Goal: Task Accomplishment & Management: Use online tool/utility

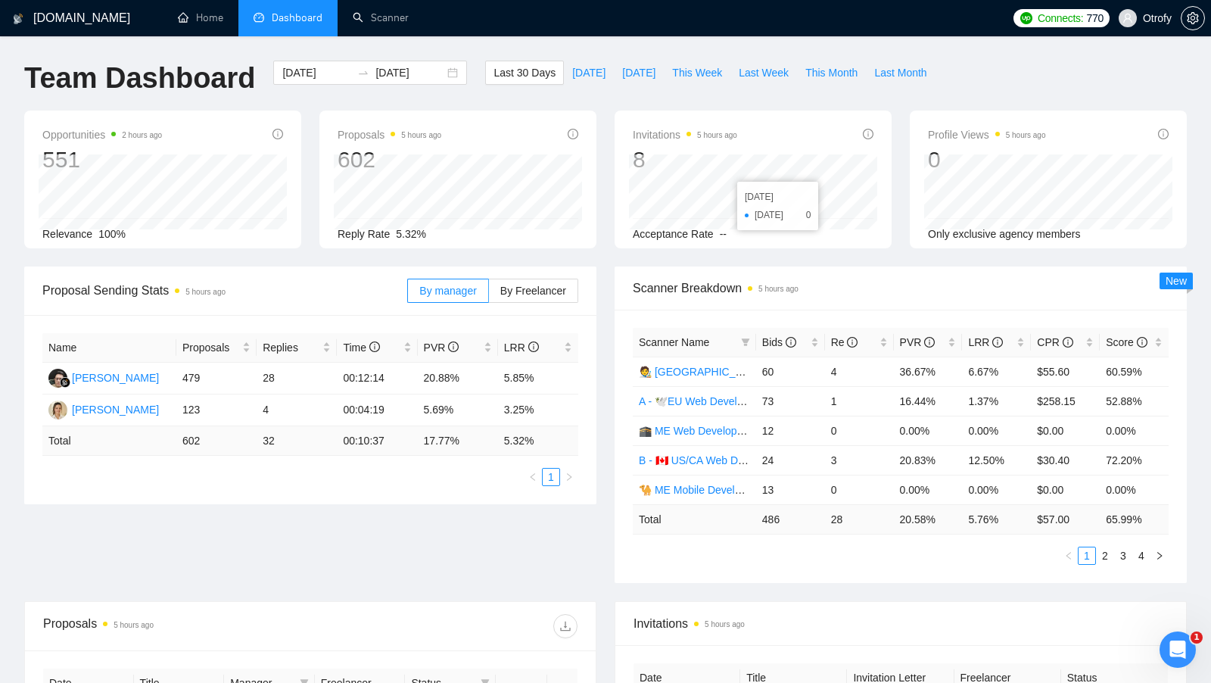
click at [642, 110] on div "Invitations 5 hours ago 8 2025-10-07 2025-10-07 0 Acceptance Rate --" at bounding box center [753, 179] width 277 height 138
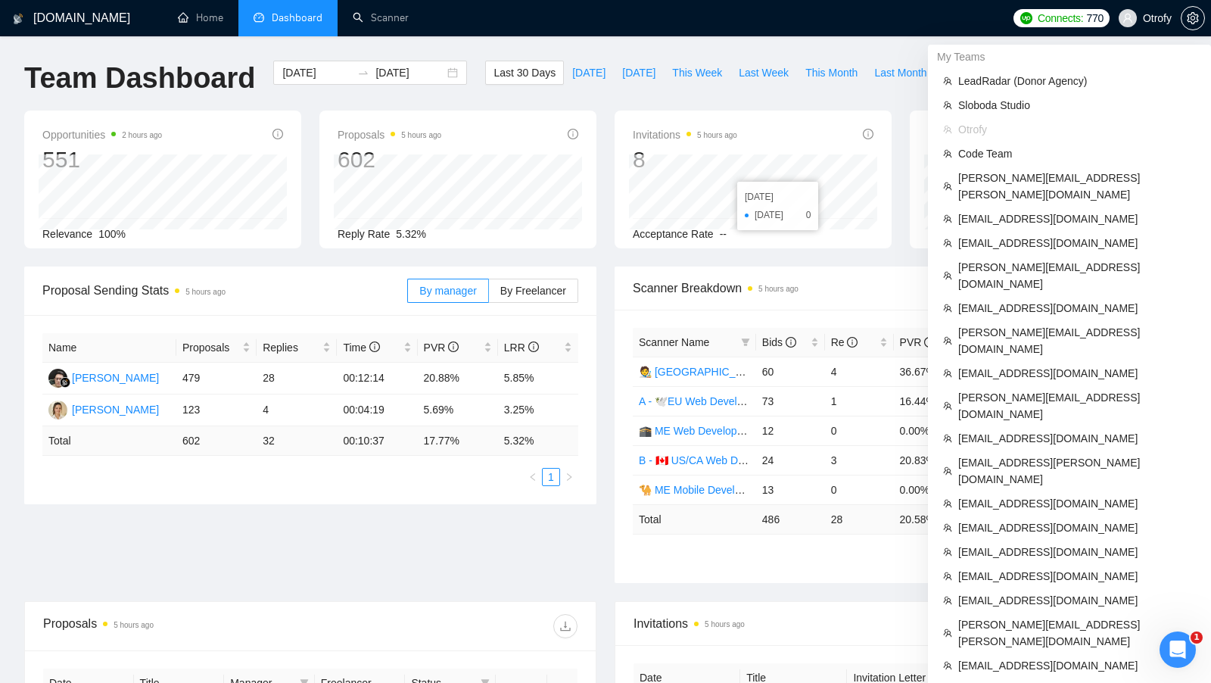
scroll to position [417, 0]
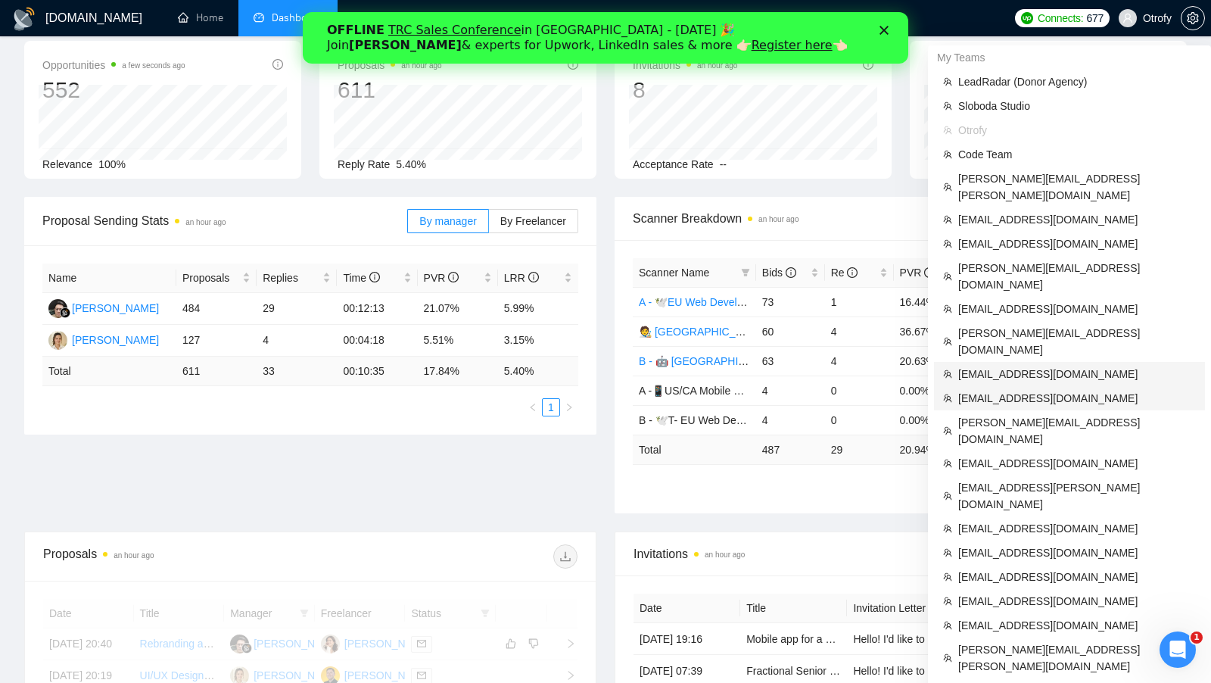
click at [1018, 366] on span "[EMAIL_ADDRESS][DOMAIN_NAME]" at bounding box center [1077, 374] width 238 height 17
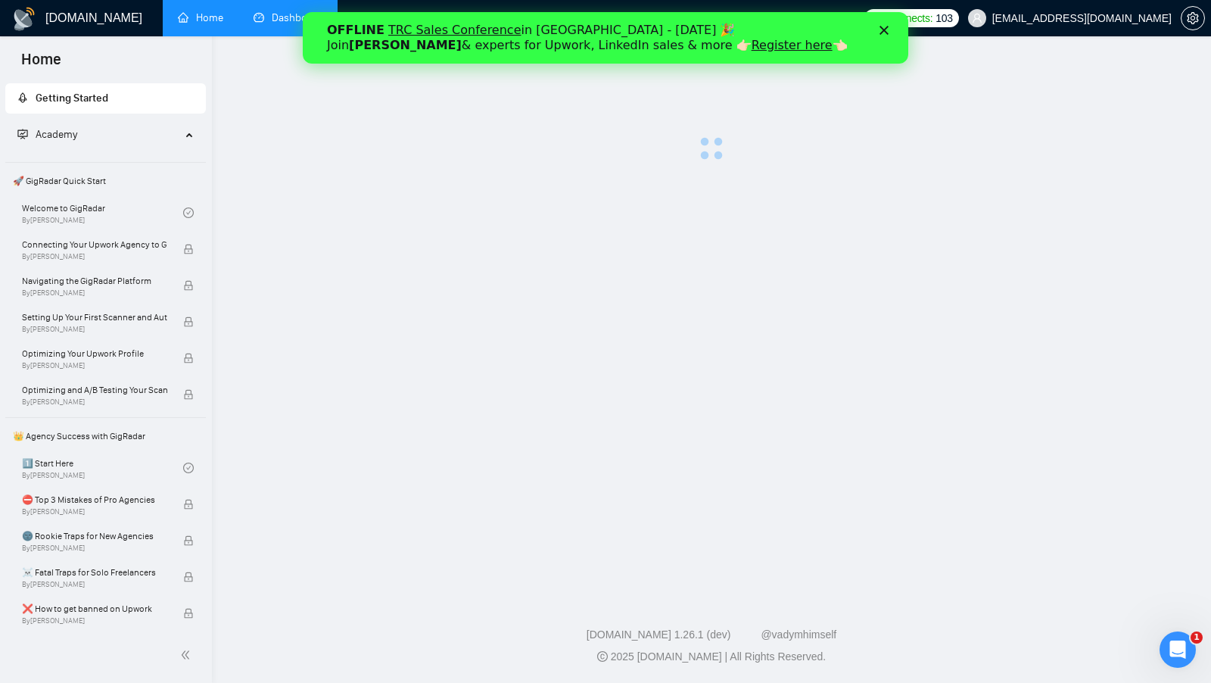
click at [278, 15] on link "Dashboard" at bounding box center [288, 17] width 69 height 13
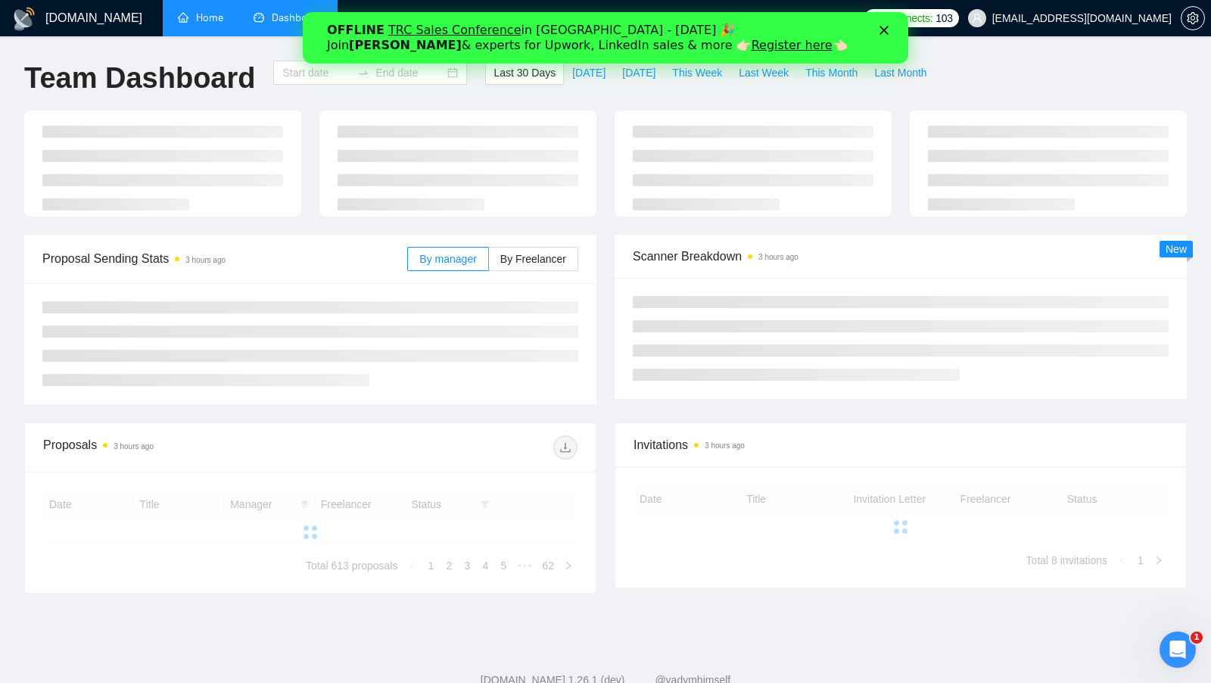
type input "[DATE]"
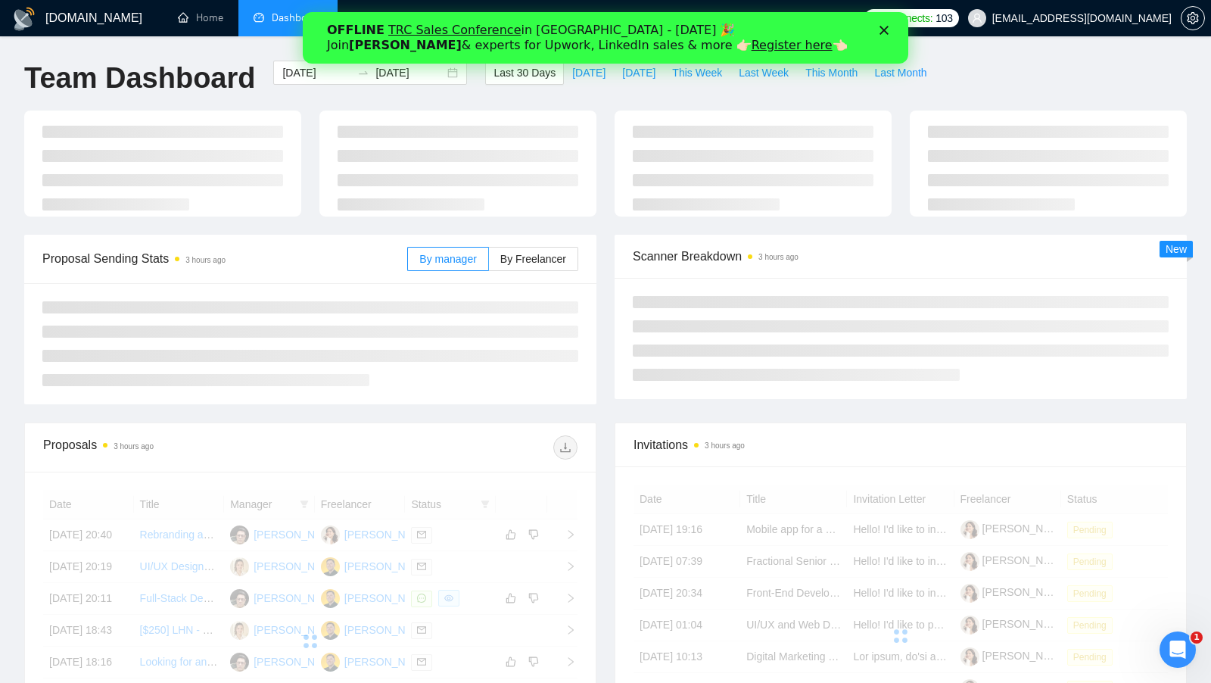
click at [889, 33] on div "Закрити" at bounding box center [886, 30] width 15 height 9
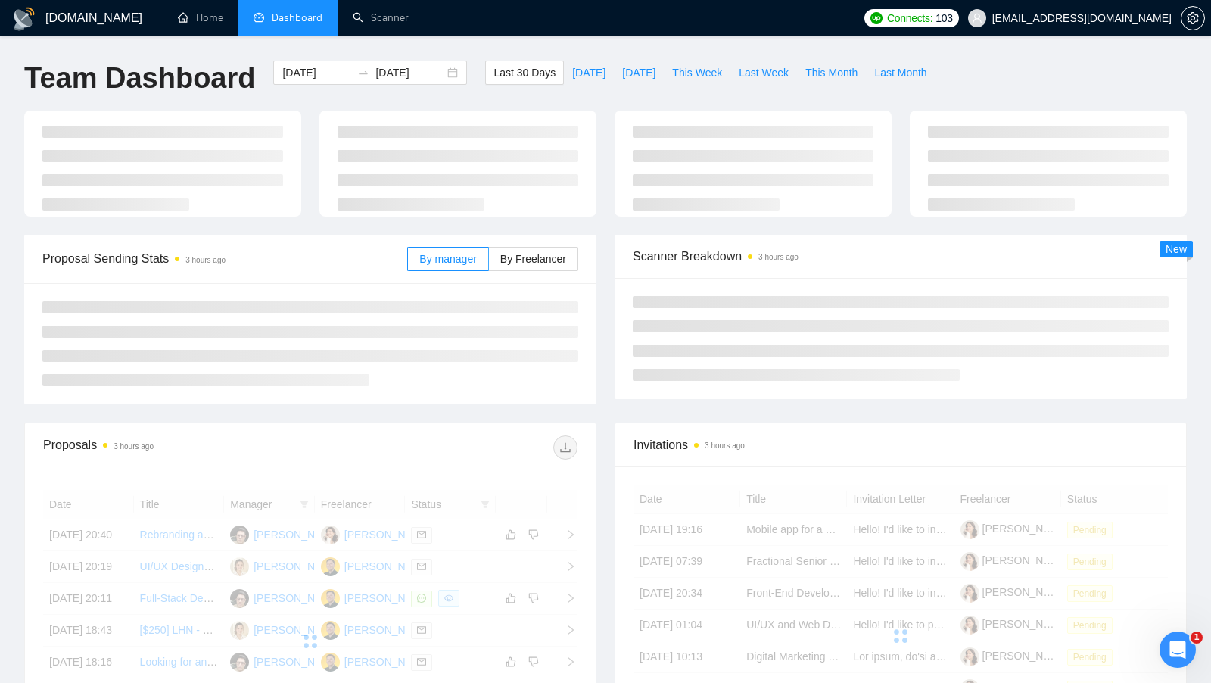
click at [440, 11] on ul "Home Dashboard Scanner" at bounding box center [506, 18] width 699 height 36
click at [409, 11] on link "Scanner" at bounding box center [381, 17] width 56 height 13
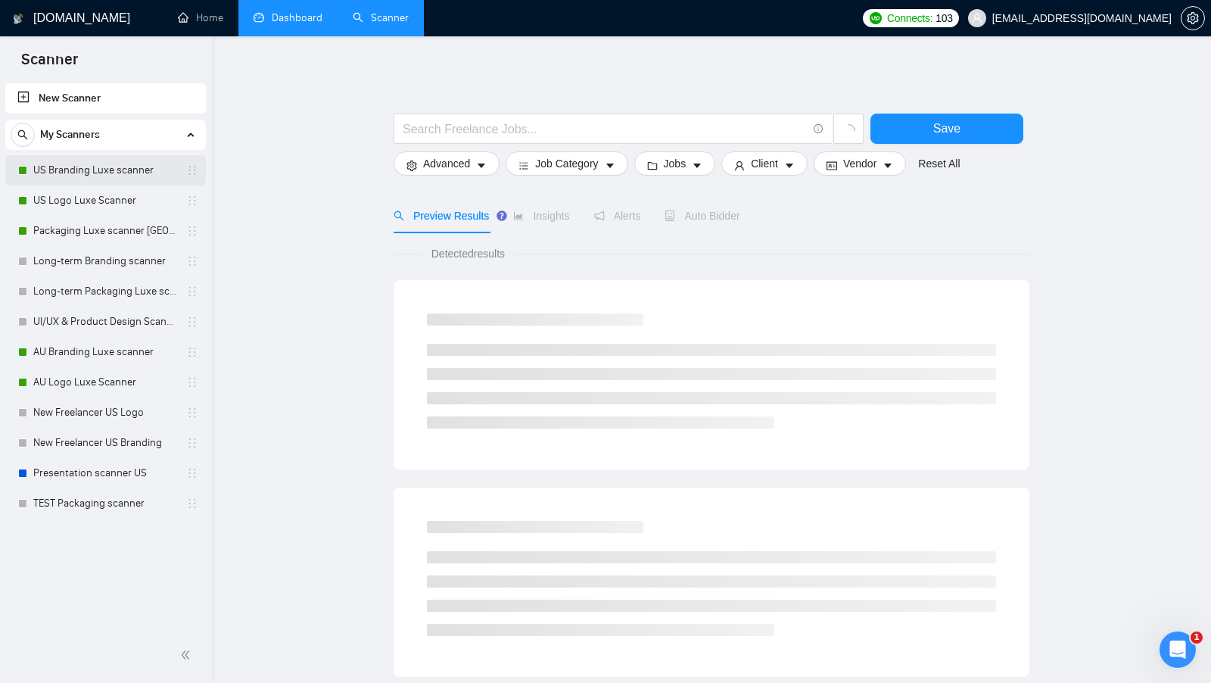
click at [78, 170] on link "US Branding Luxe scanner" at bounding box center [105, 170] width 144 height 30
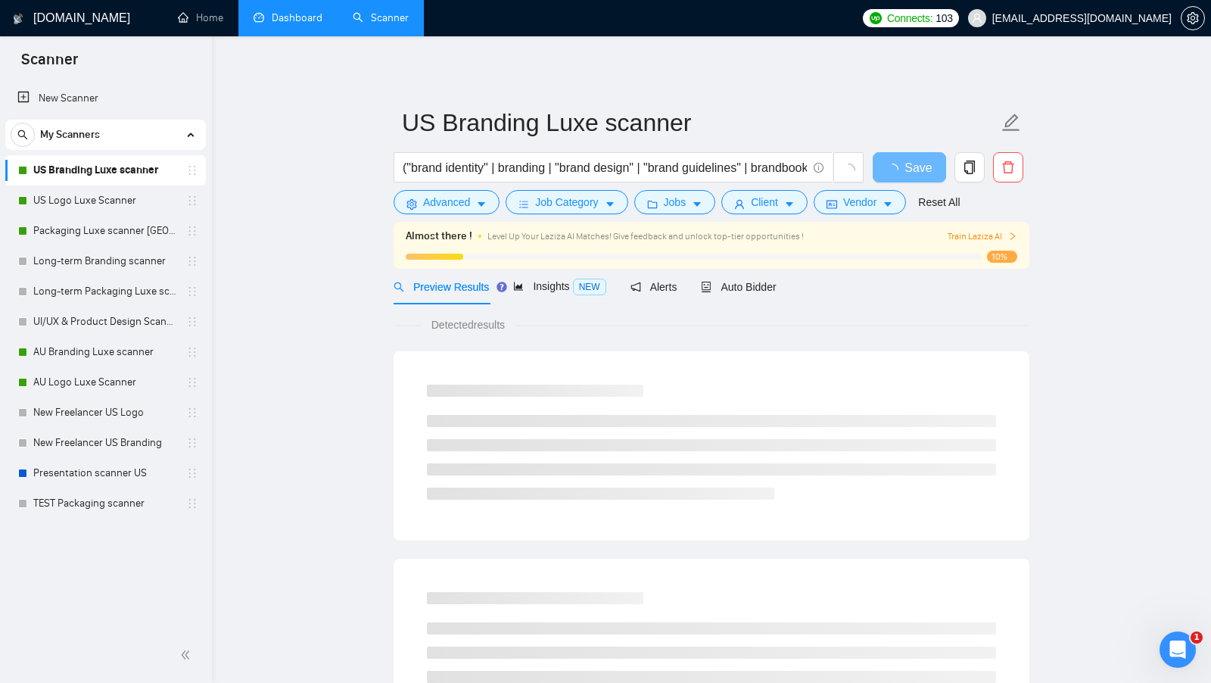
click at [292, 18] on link "Dashboard" at bounding box center [288, 17] width 69 height 13
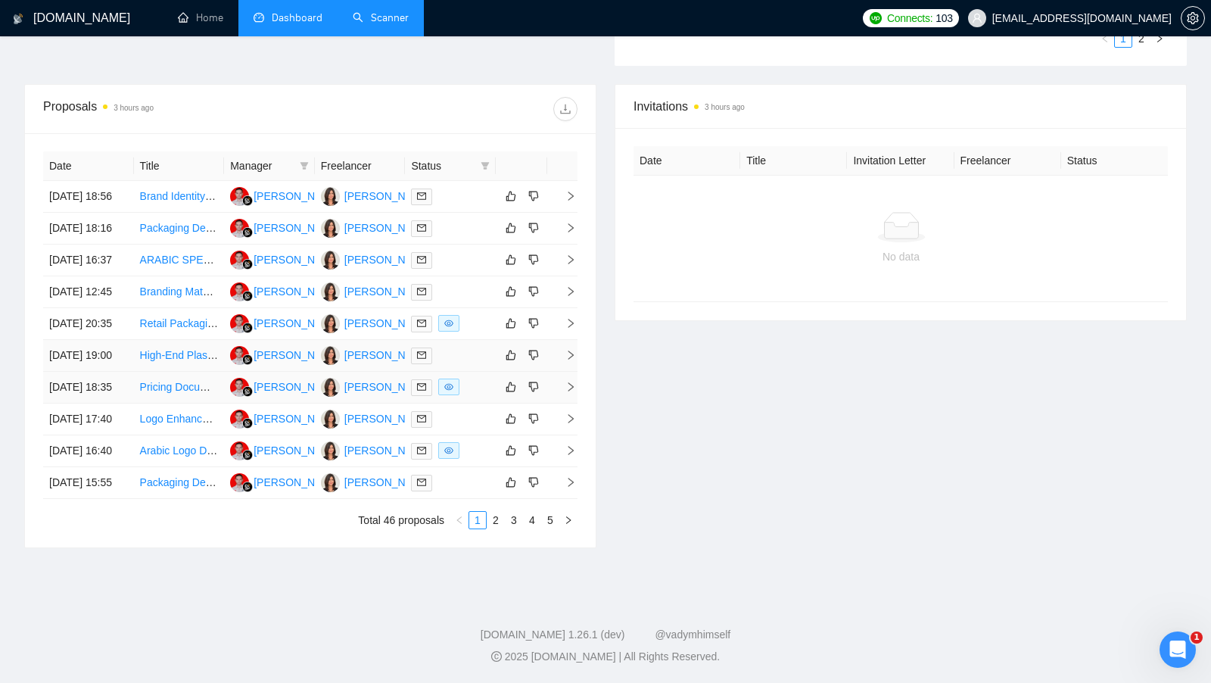
scroll to position [614, 0]
click at [487, 318] on td at bounding box center [450, 324] width 91 height 32
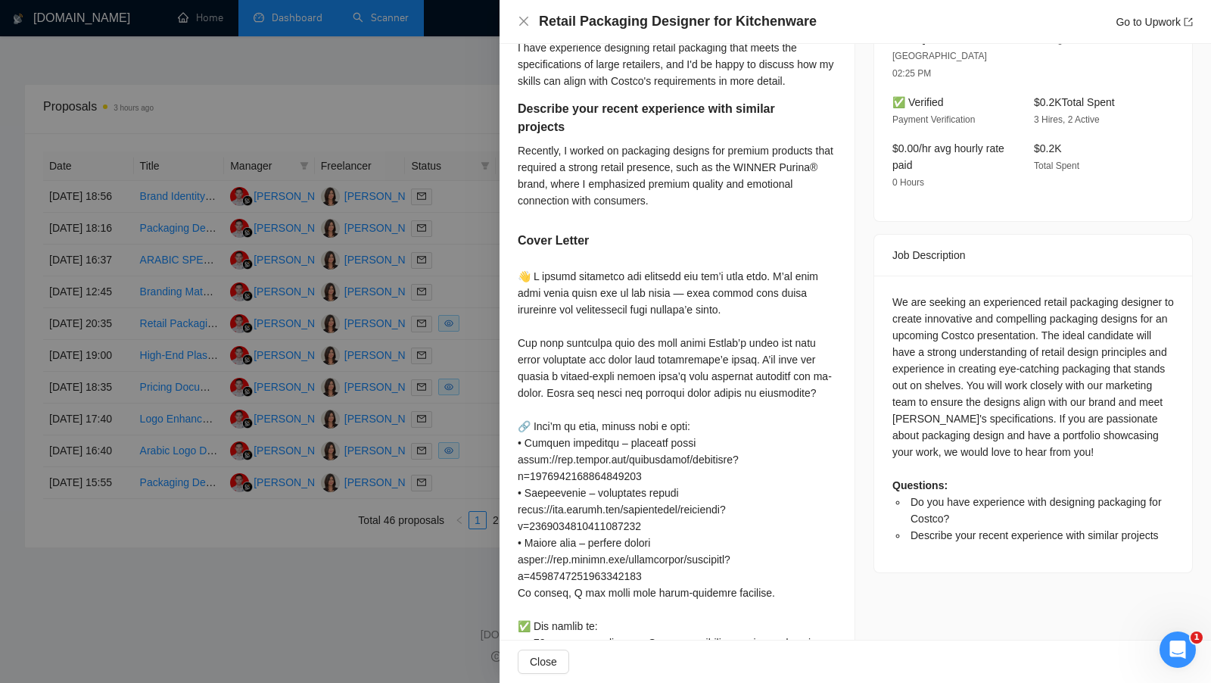
scroll to position [459, 0]
click at [479, 355] on div at bounding box center [605, 341] width 1211 height 683
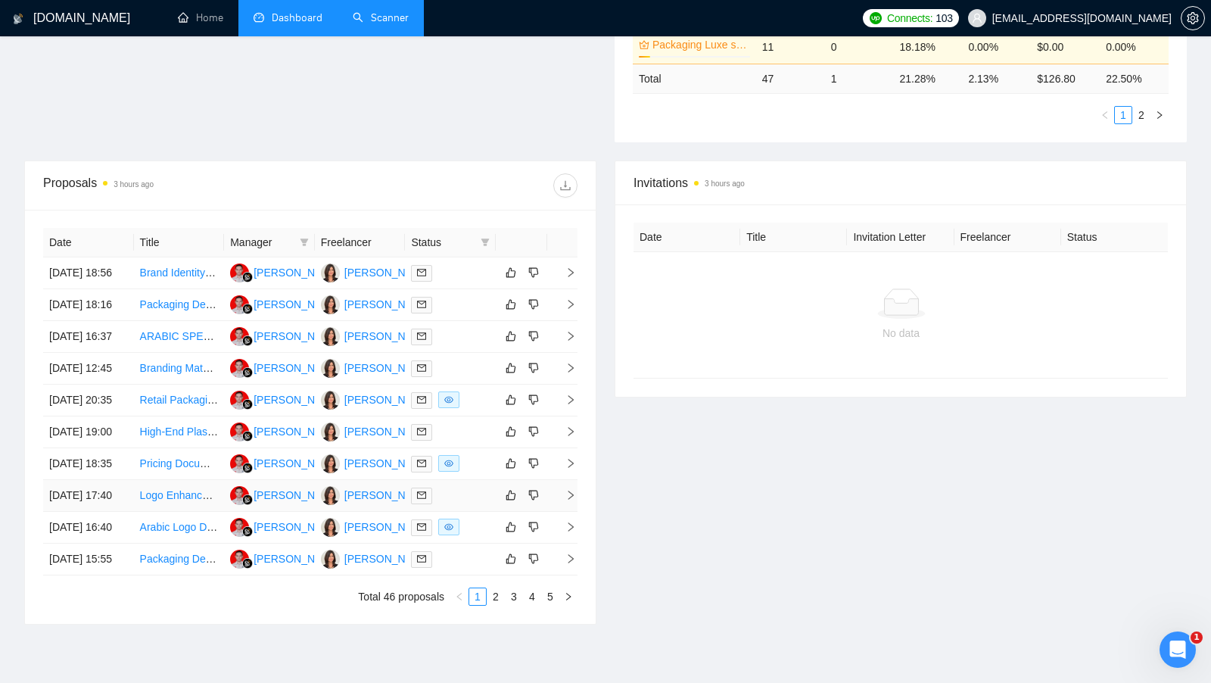
scroll to position [675, 0]
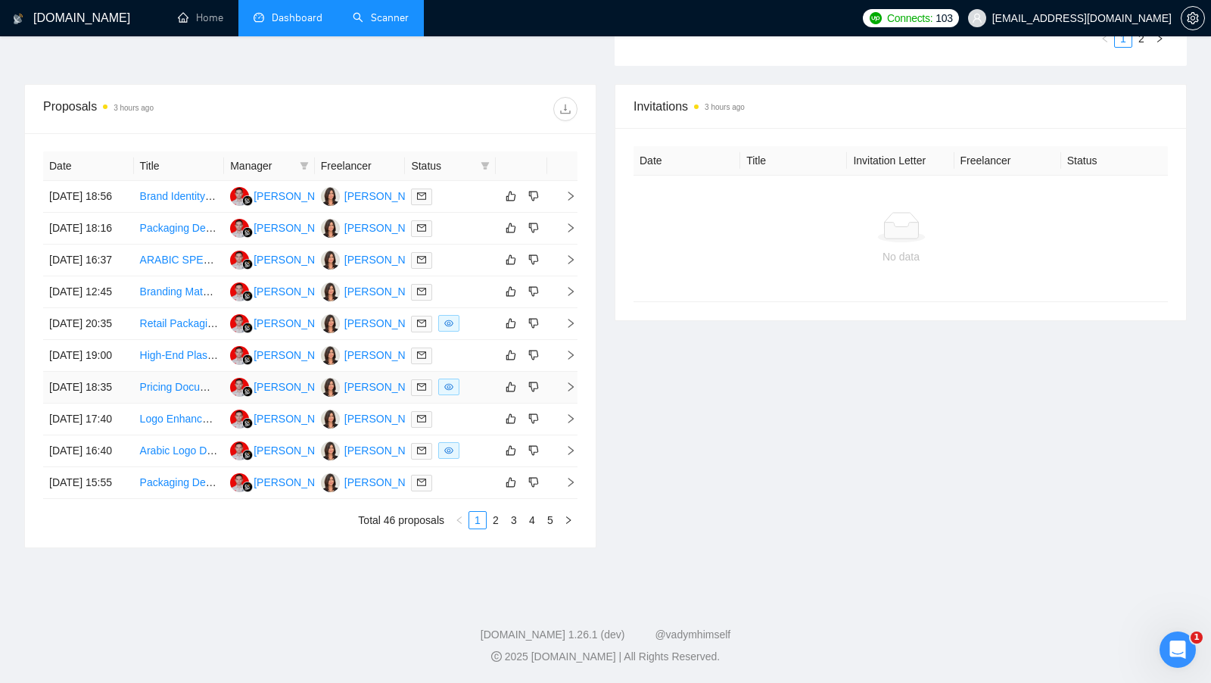
click at [479, 372] on td at bounding box center [450, 388] width 91 height 32
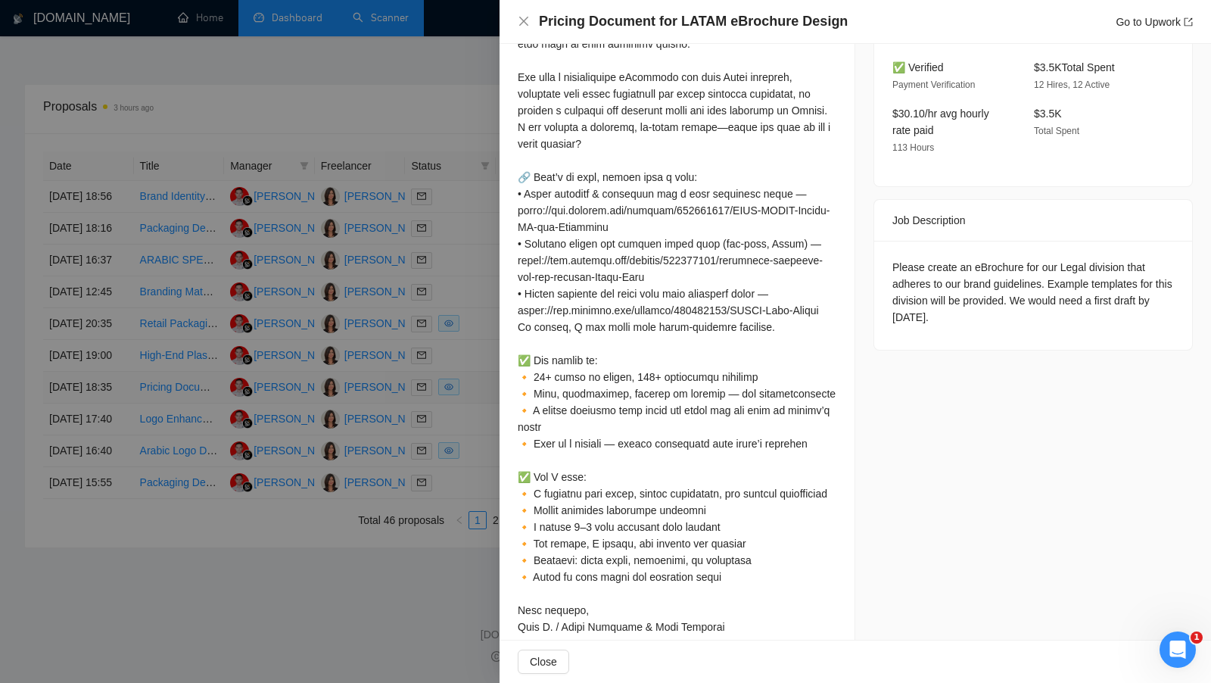
click at [479, 347] on div at bounding box center [605, 341] width 1211 height 683
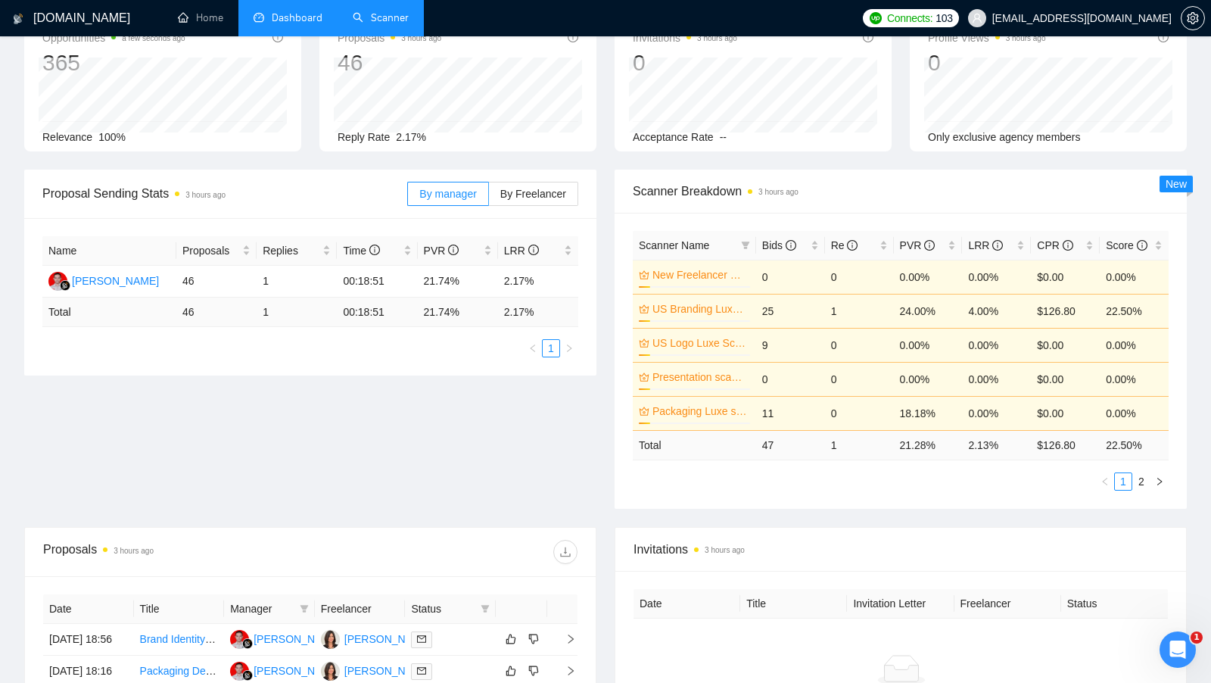
scroll to position [0, 0]
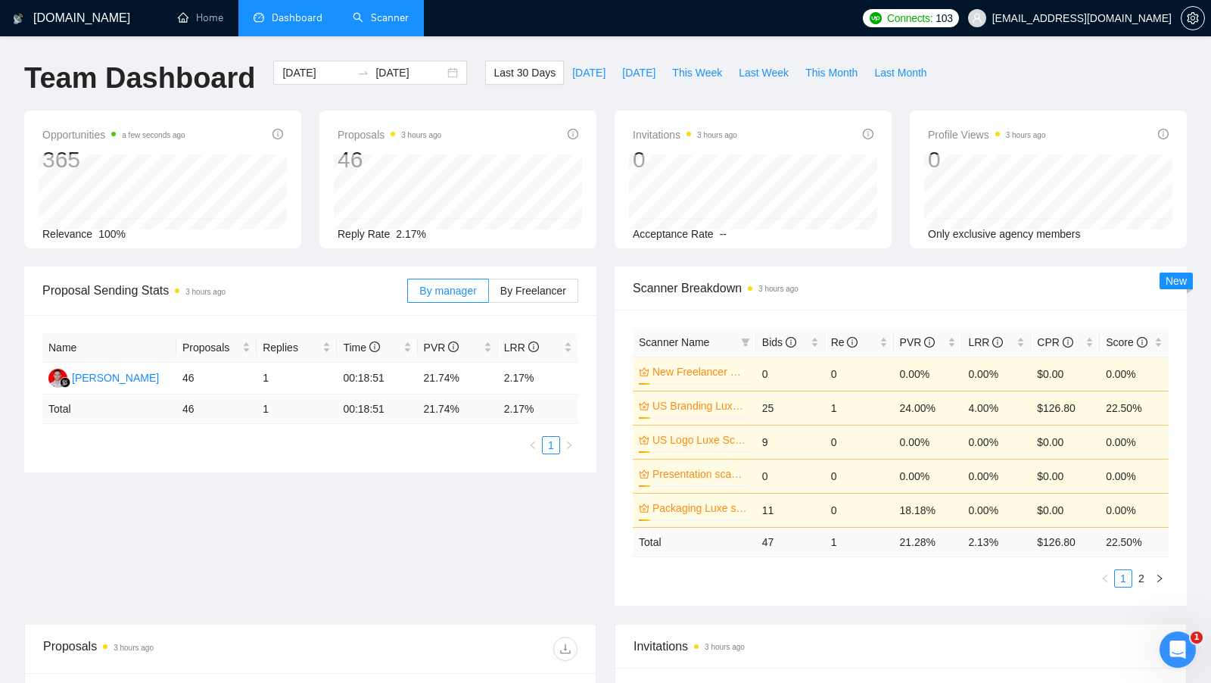
click at [400, 24] on link "Scanner" at bounding box center [381, 17] width 56 height 13
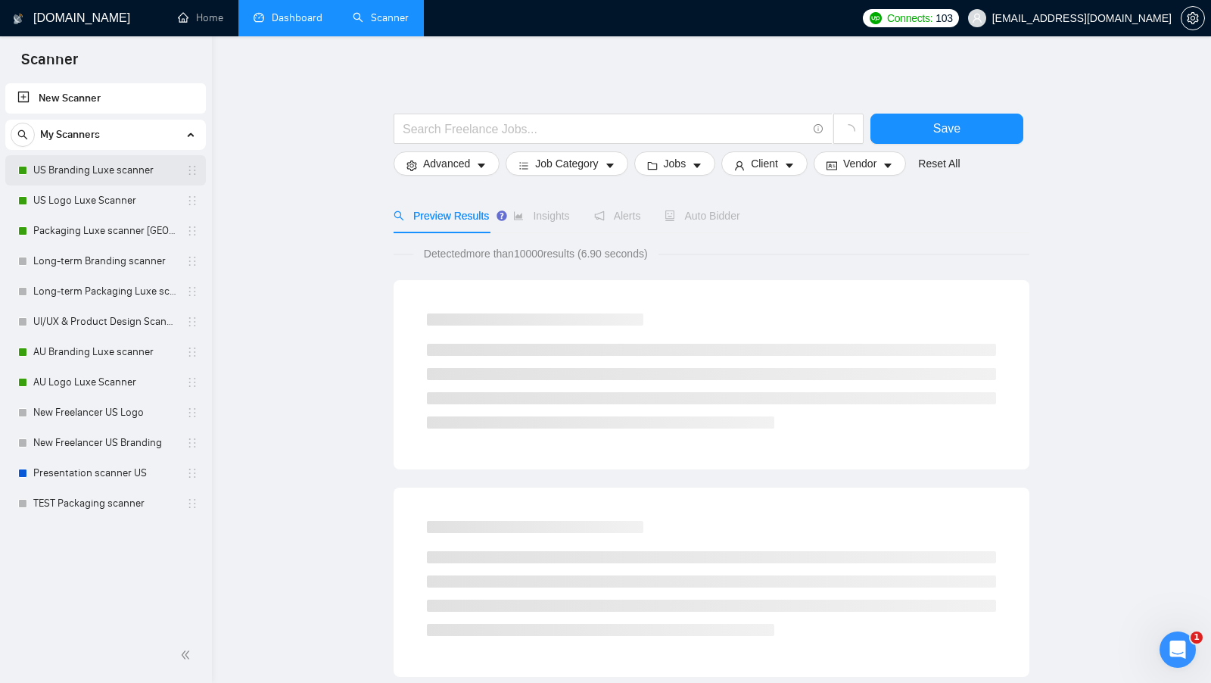
click at [115, 173] on link "US Branding Luxe scanner" at bounding box center [105, 170] width 144 height 30
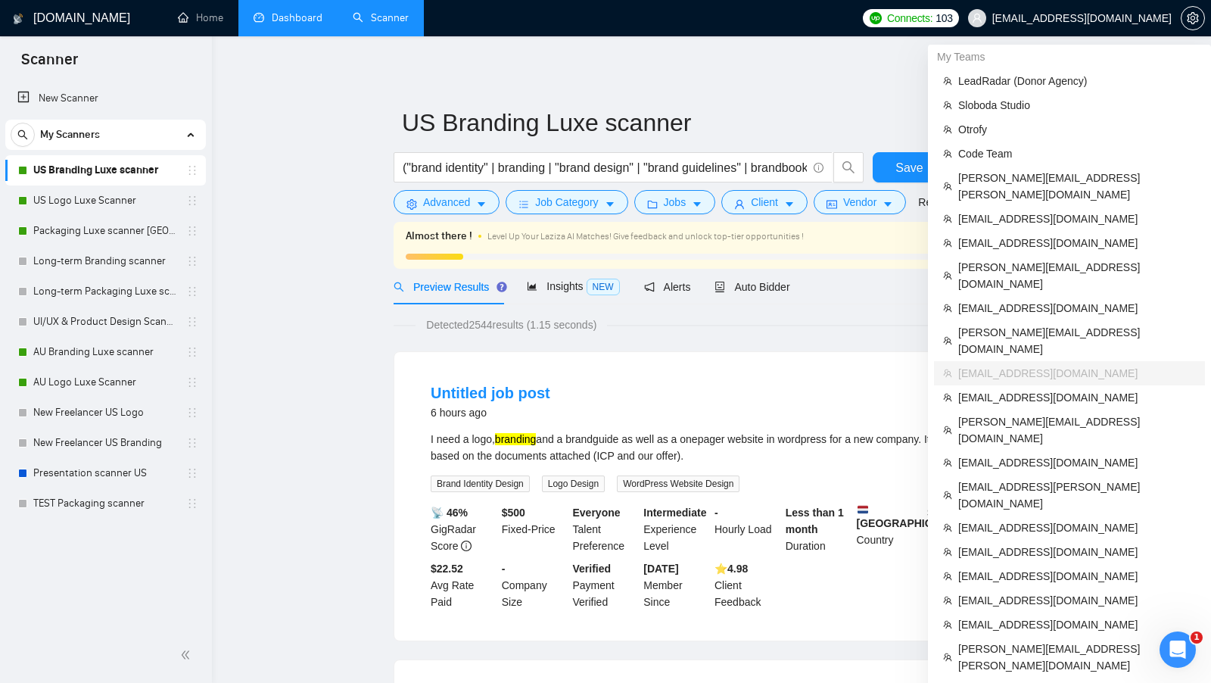
click at [1125, 18] on span "[EMAIL_ADDRESS][DOMAIN_NAME]" at bounding box center [1081, 18] width 179 height 0
copy div "[EMAIL_ADDRESS][DOMAIN_NAME]"
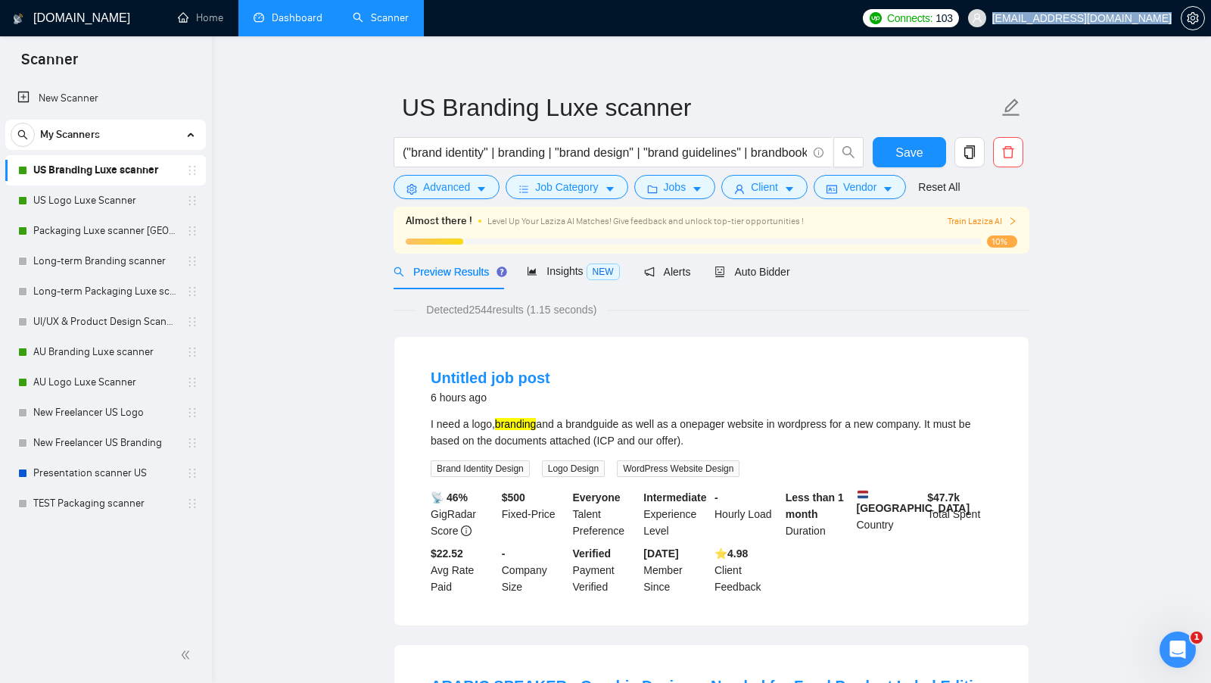
scroll to position [16, 0]
click at [569, 287] on div "Insights NEW" at bounding box center [573, 271] width 92 height 36
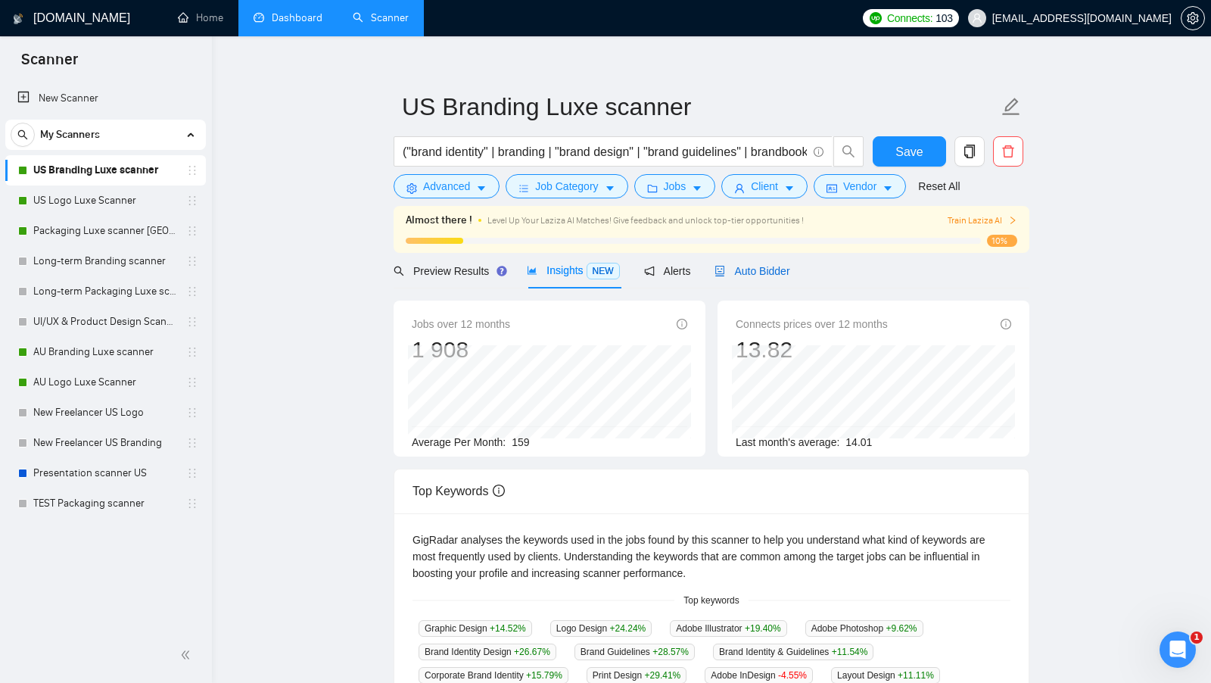
click at [742, 269] on span "Auto Bidder" at bounding box center [751, 271] width 75 height 12
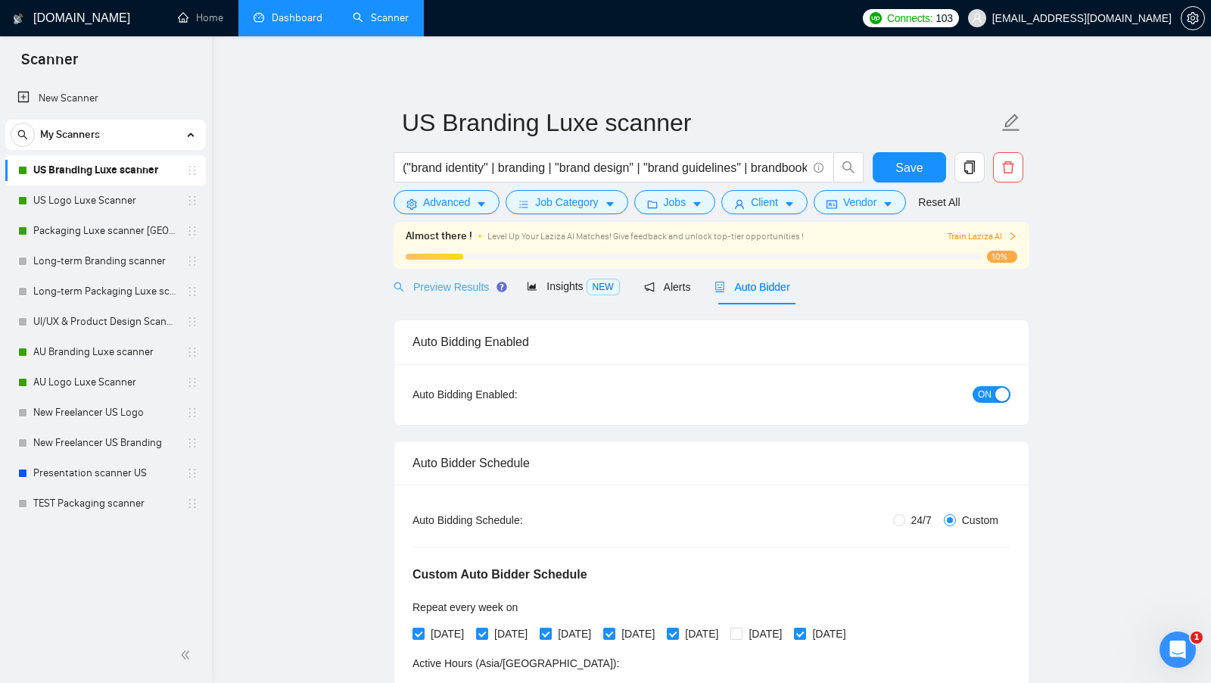
click at [462, 295] on div "Preview Results" at bounding box center [448, 287] width 109 height 36
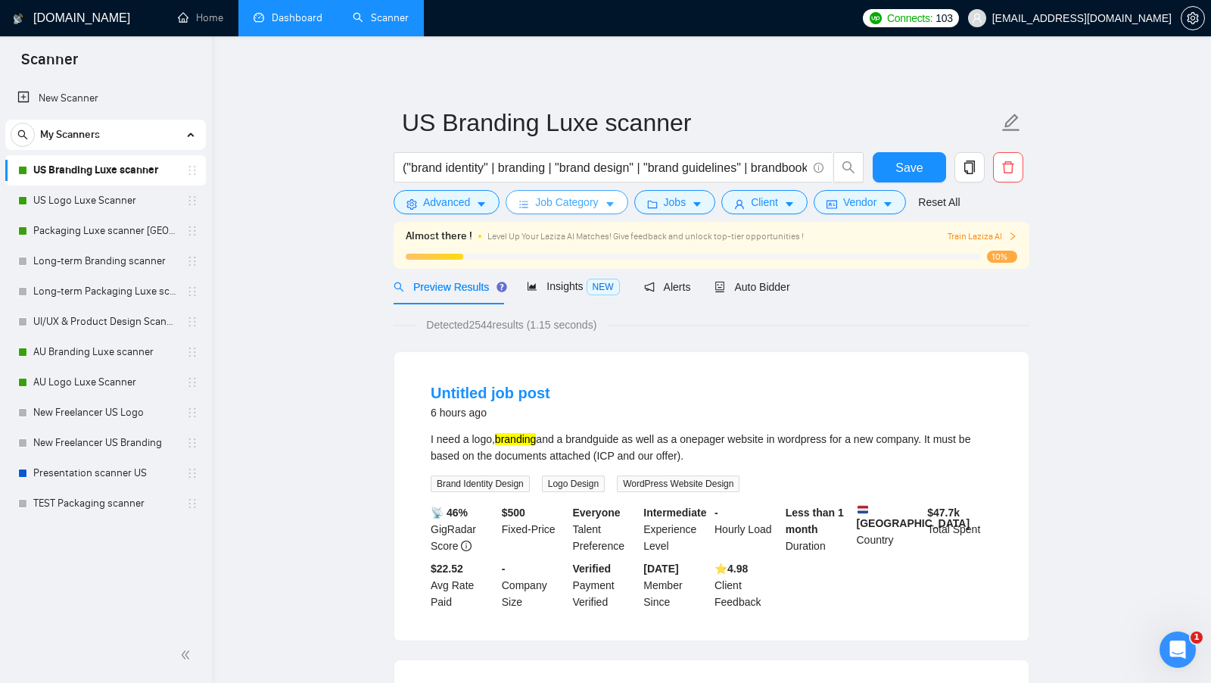
click at [582, 205] on span "Job Category" at bounding box center [566, 202] width 63 height 17
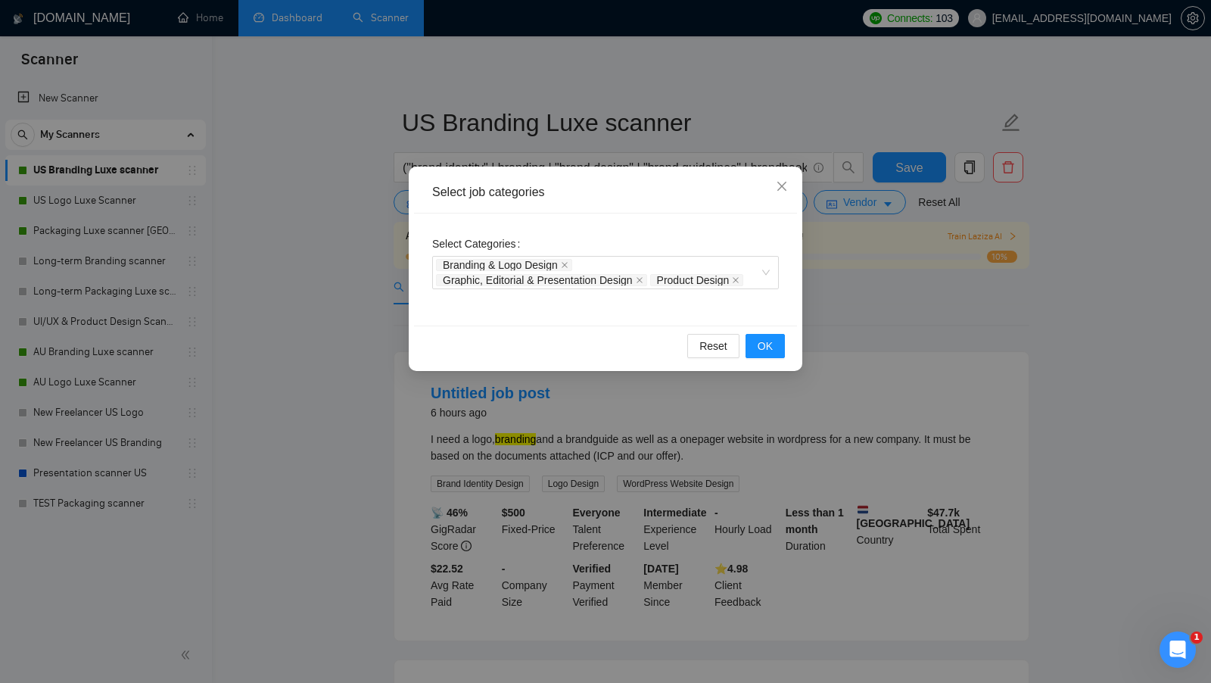
click at [385, 328] on div "Select job categories Select Categories Branding & Logo Design Graphic, Editori…" at bounding box center [605, 341] width 1211 height 683
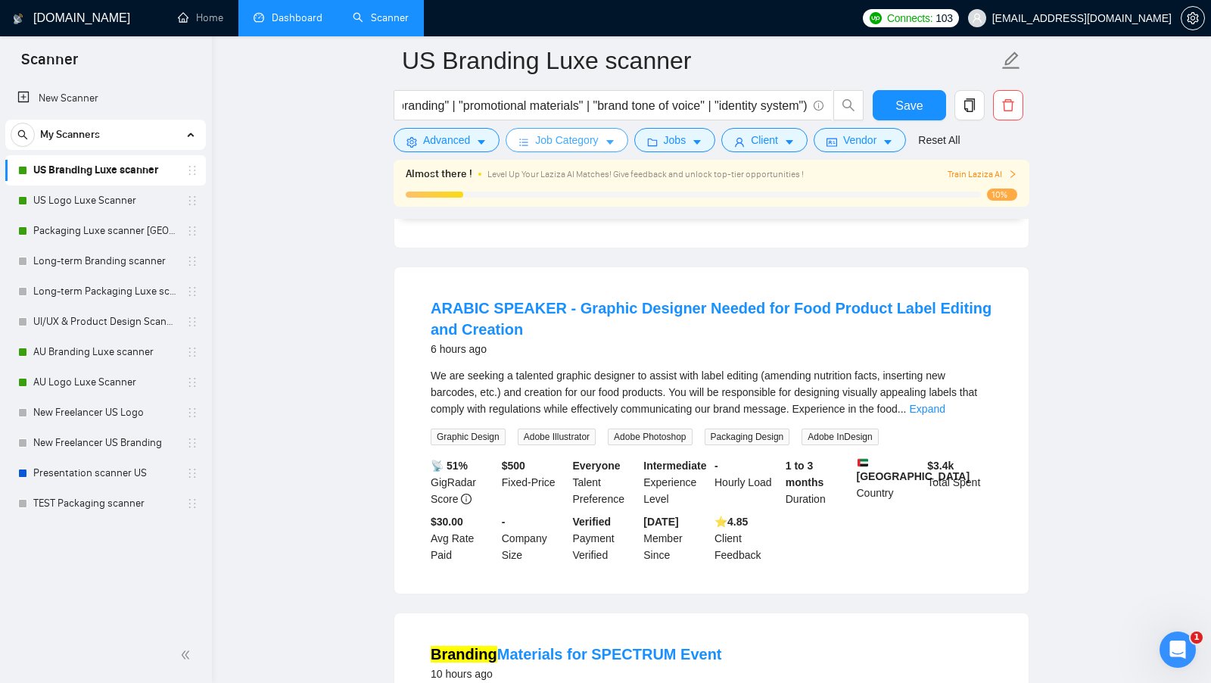
scroll to position [409, 0]
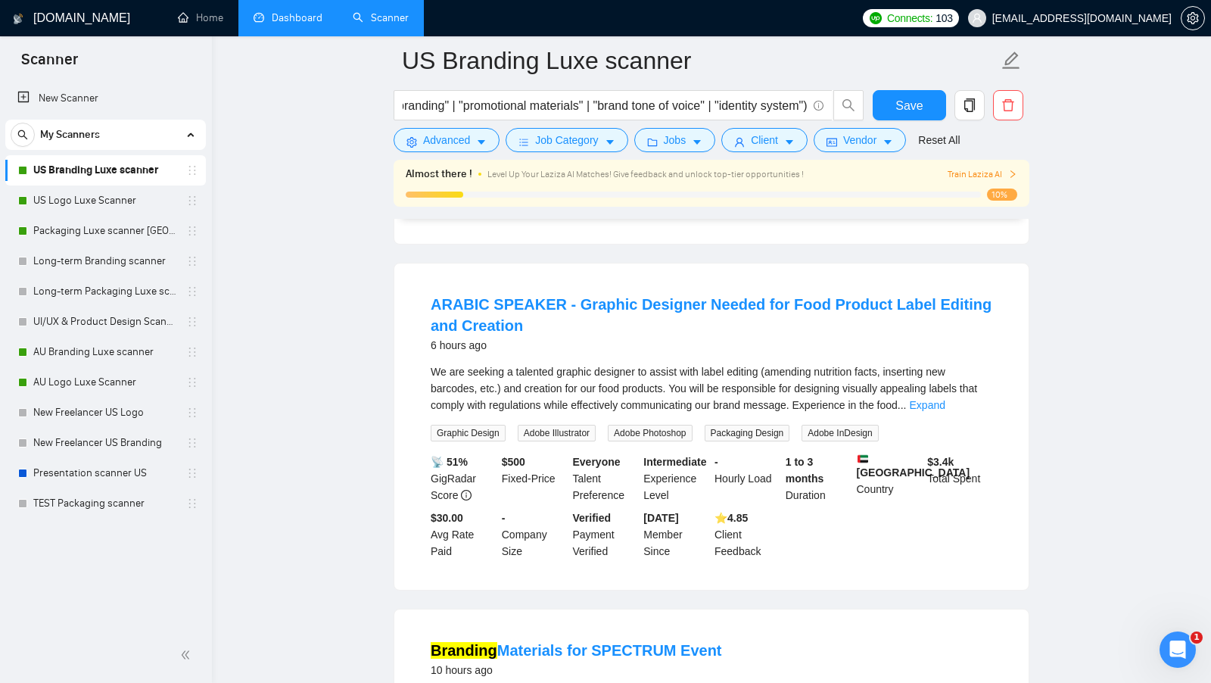
click at [969, 394] on div "We are seeking a talented graphic designer to assist with label editing (amendi…" at bounding box center [712, 388] width 562 height 50
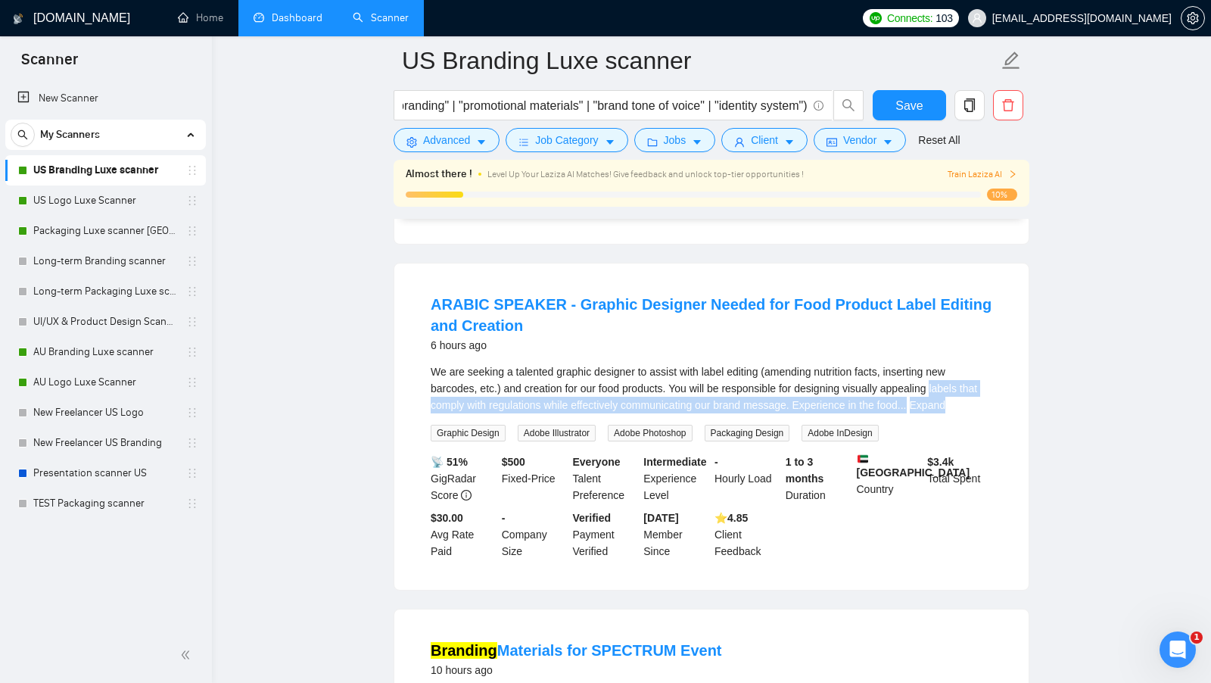
click at [969, 394] on div "We are seeking a talented graphic designer to assist with label editing (amendi…" at bounding box center [712, 388] width 562 height 50
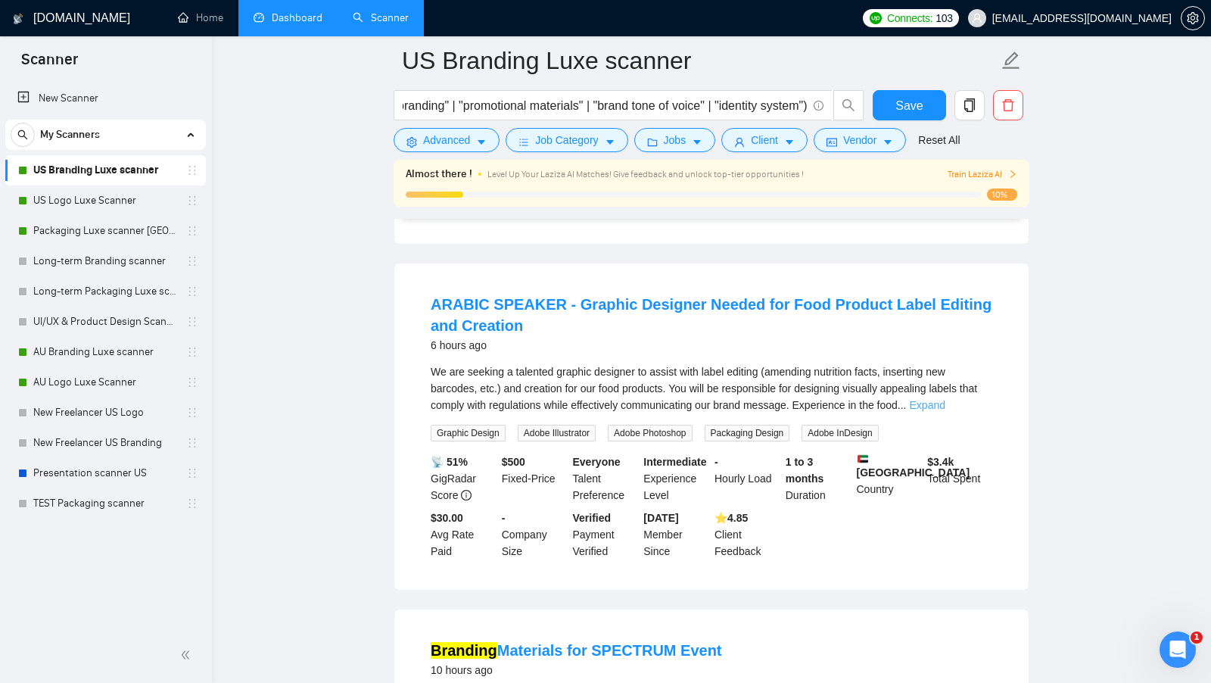
click at [945, 399] on link "Expand" at bounding box center [928, 405] width 36 height 12
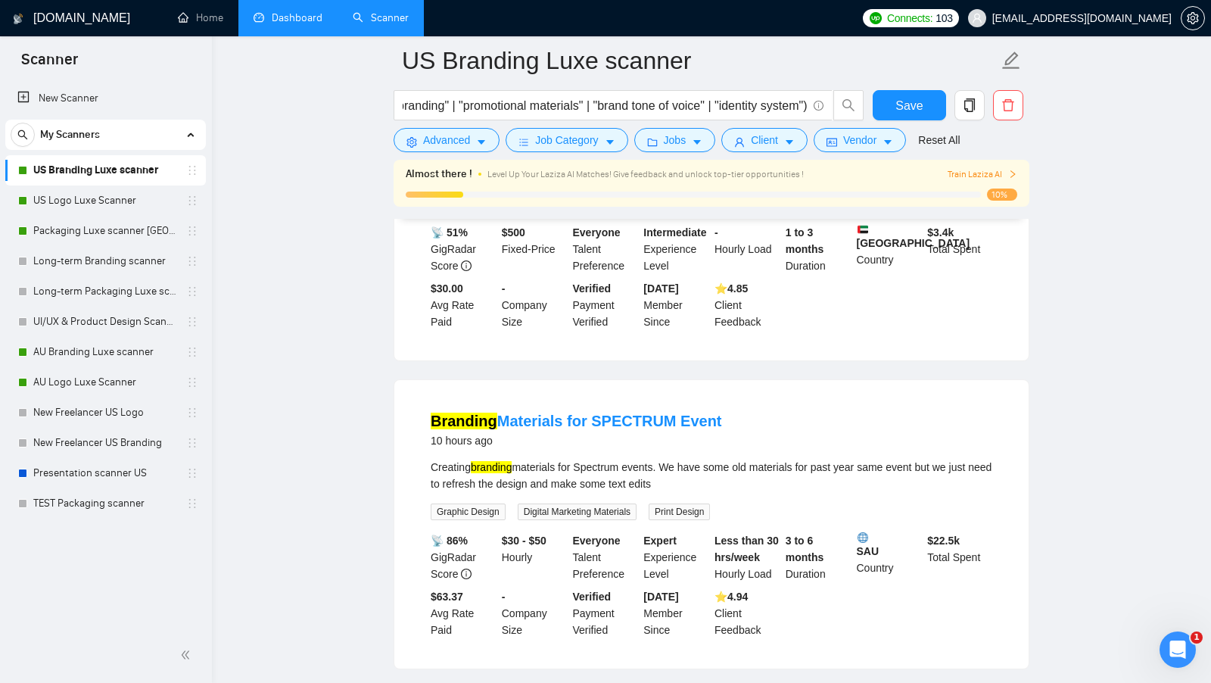
scroll to position [674, 0]
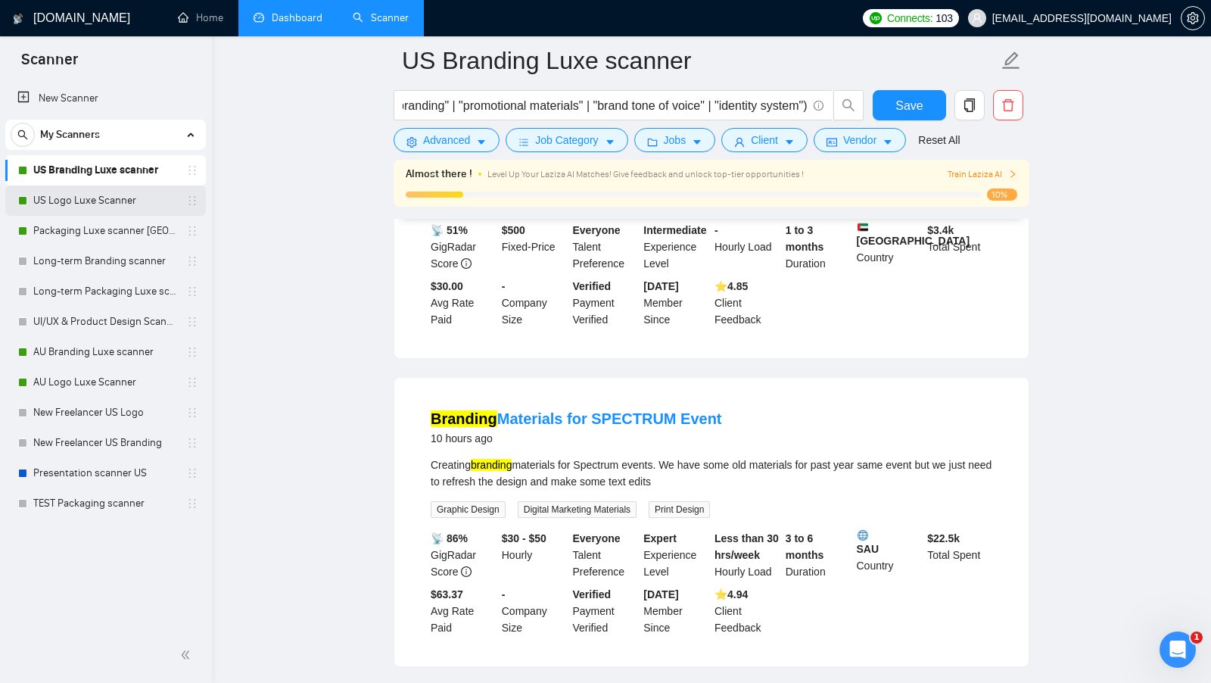
click at [86, 210] on link "US Logo Luxe Scanner" at bounding box center [105, 200] width 144 height 30
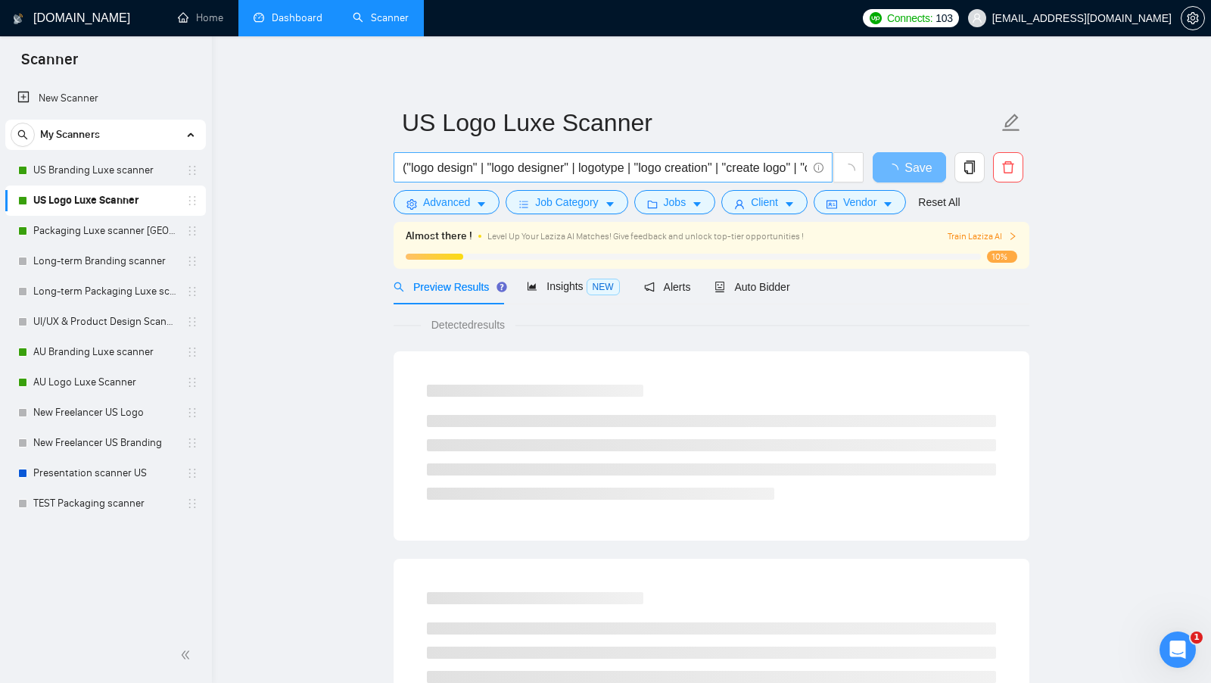
scroll to position [674, 0]
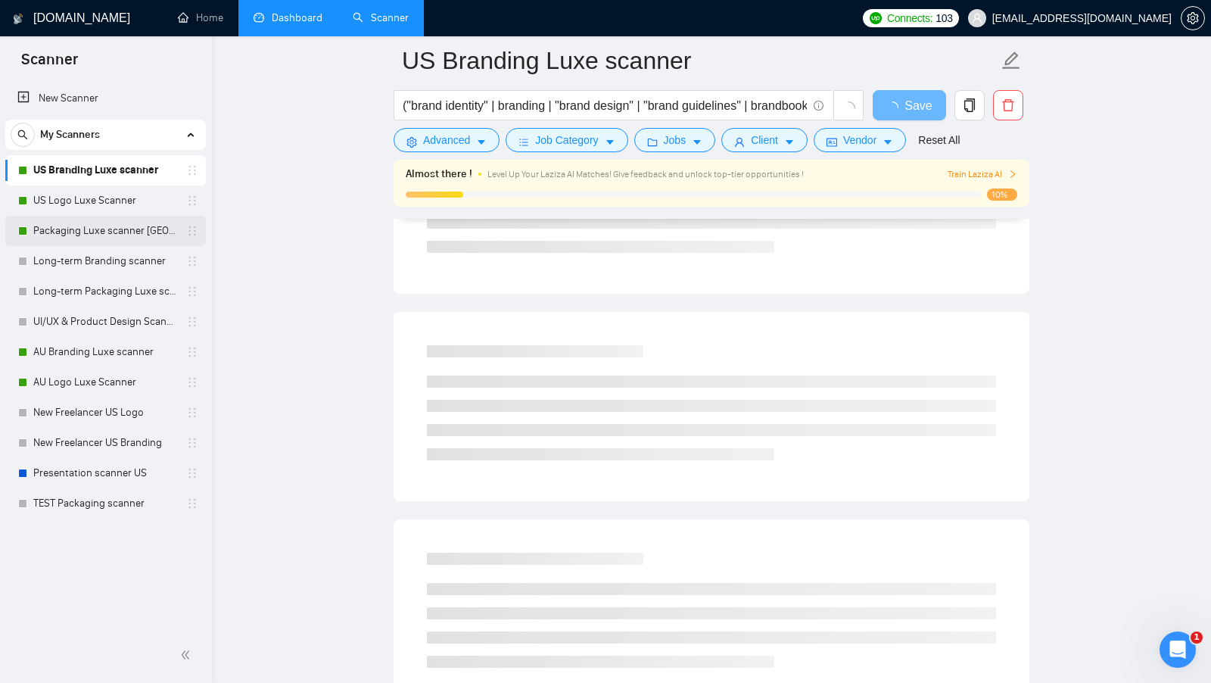
click at [65, 241] on link "Packaging Luxe scanner [GEOGRAPHIC_DATA]" at bounding box center [105, 231] width 144 height 30
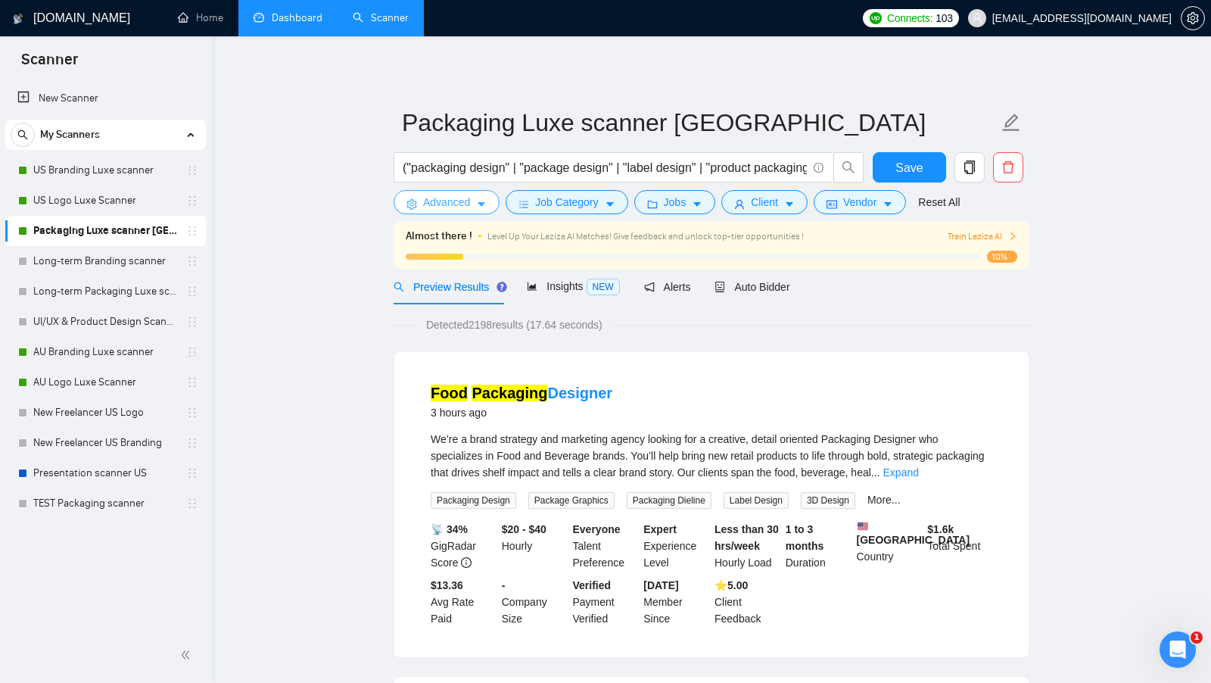
click at [456, 204] on span "Advanced" at bounding box center [446, 202] width 47 height 17
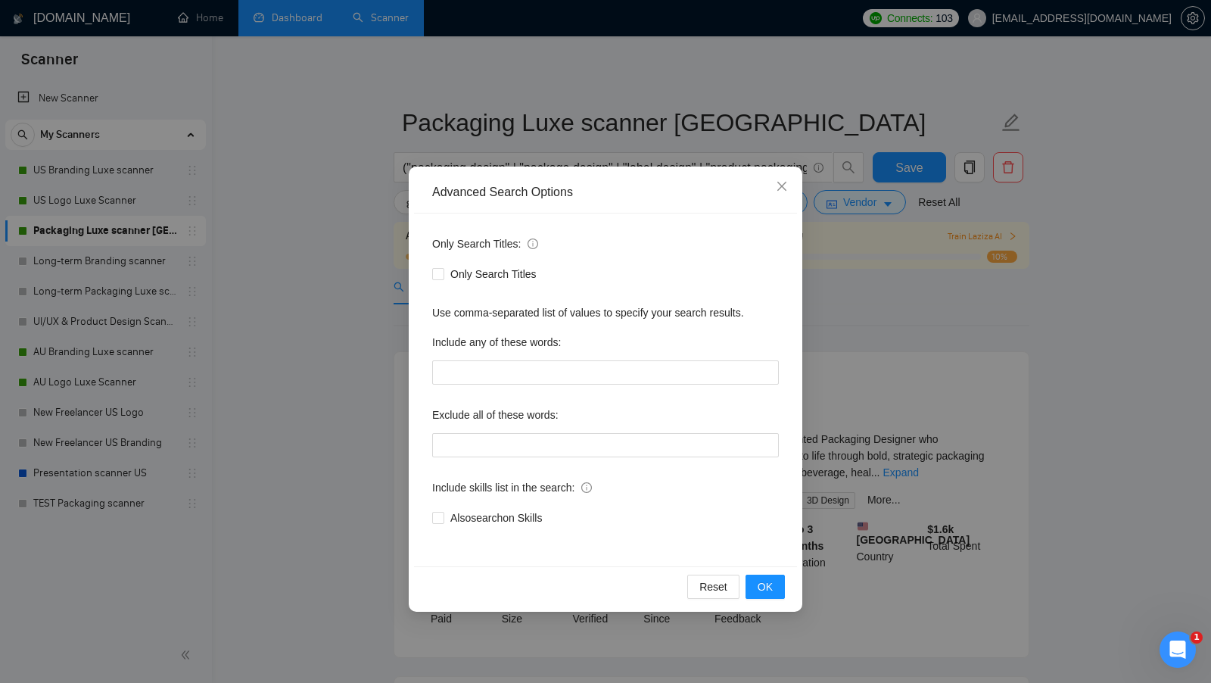
click at [296, 279] on div "Advanced Search Options Only Search Titles: Only Search Titles Use comma-separa…" at bounding box center [605, 341] width 1211 height 683
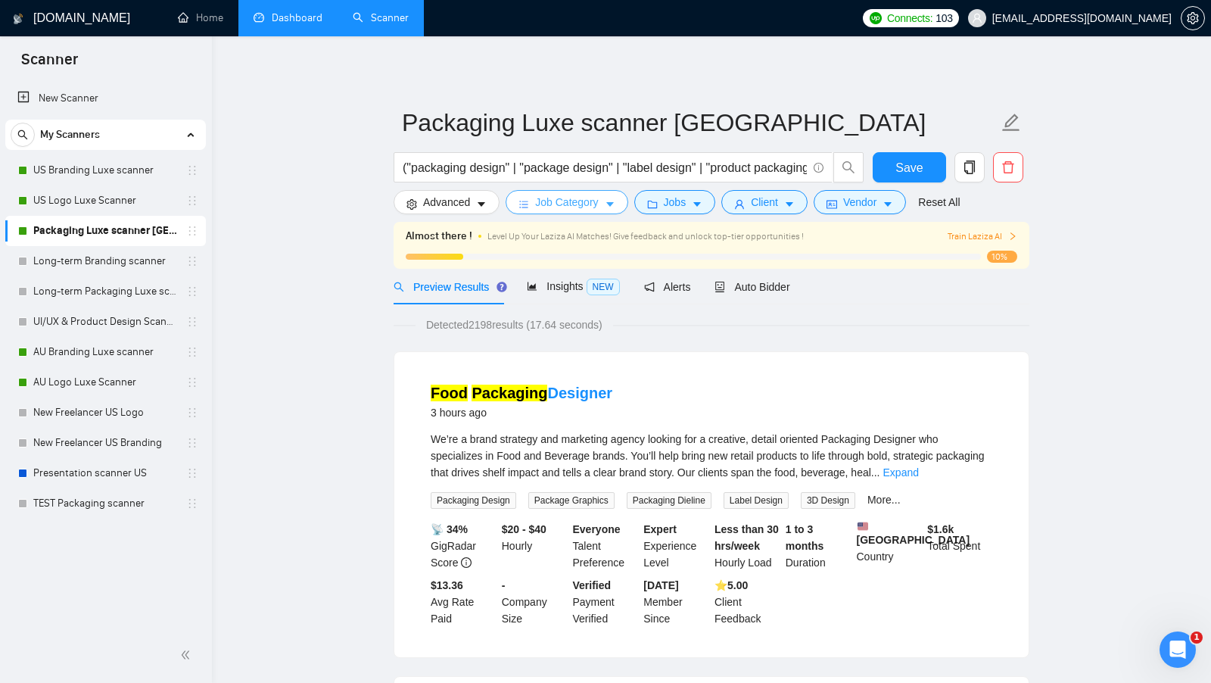
click at [605, 198] on button "Job Category" at bounding box center [567, 202] width 122 height 24
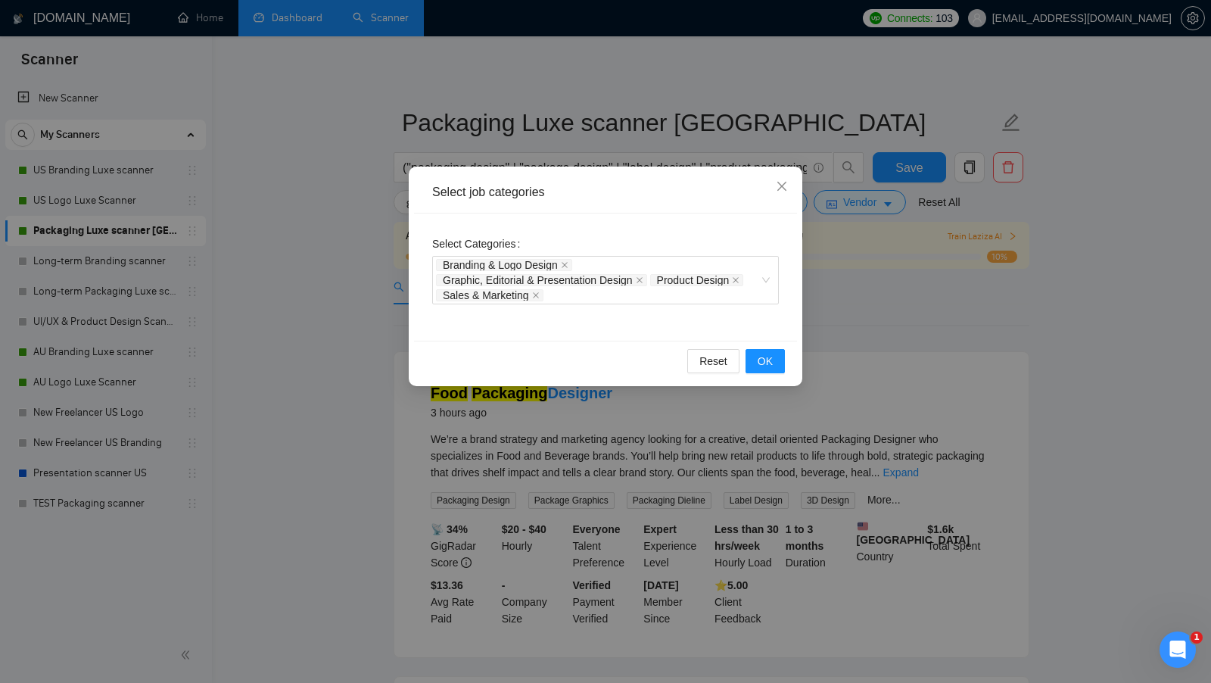
click at [266, 294] on div "Select job categories Select Categories Branding & Logo Design Graphic, Editori…" at bounding box center [605, 341] width 1211 height 683
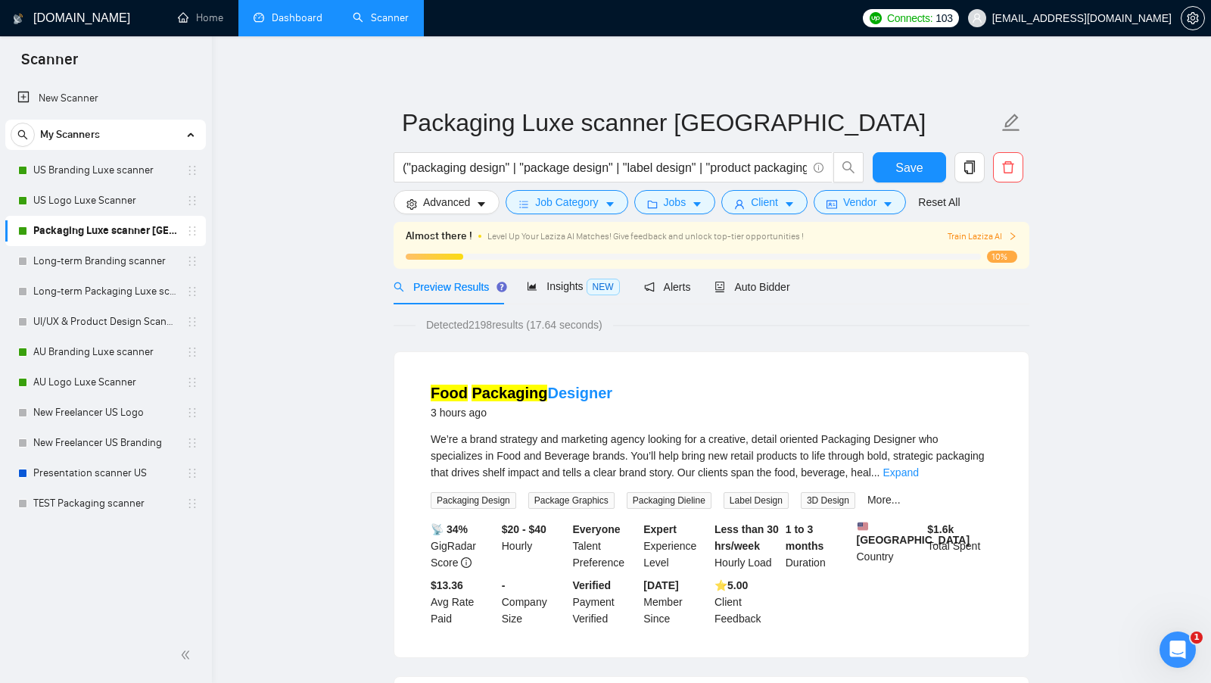
click at [685, 216] on form "Packaging Luxe scanner [GEOGRAPHIC_DATA] ("packaging design" | "package design"…" at bounding box center [712, 159] width 636 height 123
click at [701, 206] on icon "caret-down" at bounding box center [697, 204] width 11 height 11
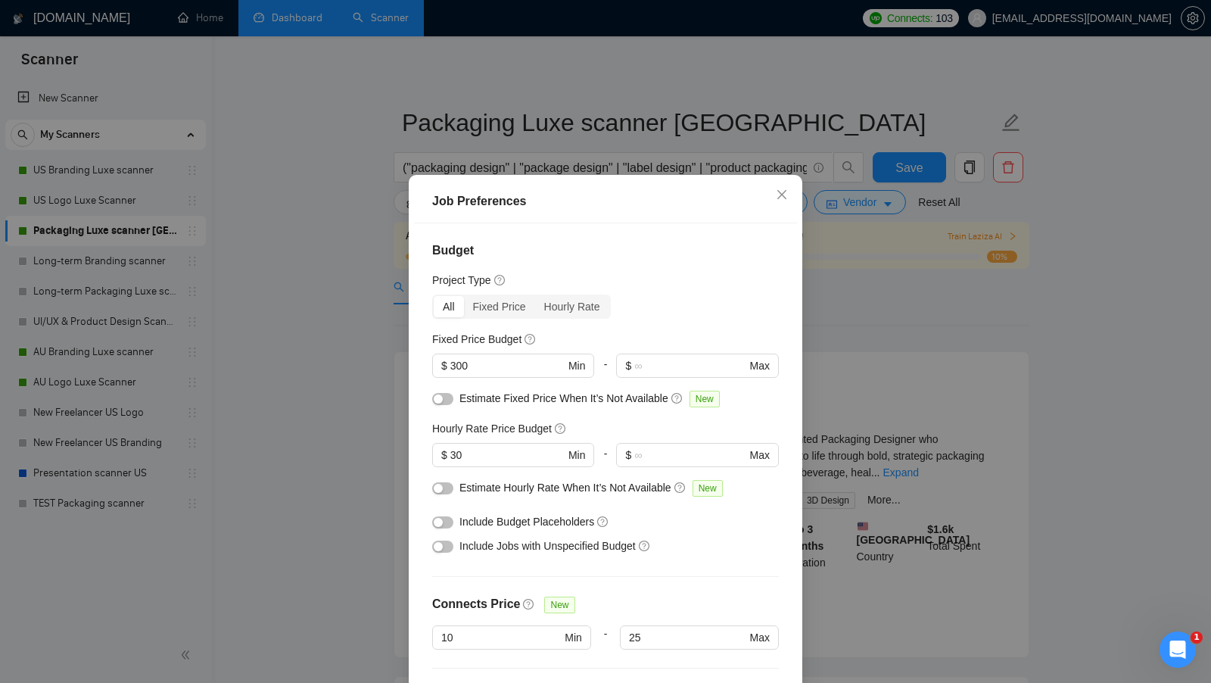
click at [350, 447] on div "Job Preferences Budget Project Type All Fixed Price Hourly Rate Fixed Price Bud…" at bounding box center [605, 341] width 1211 height 683
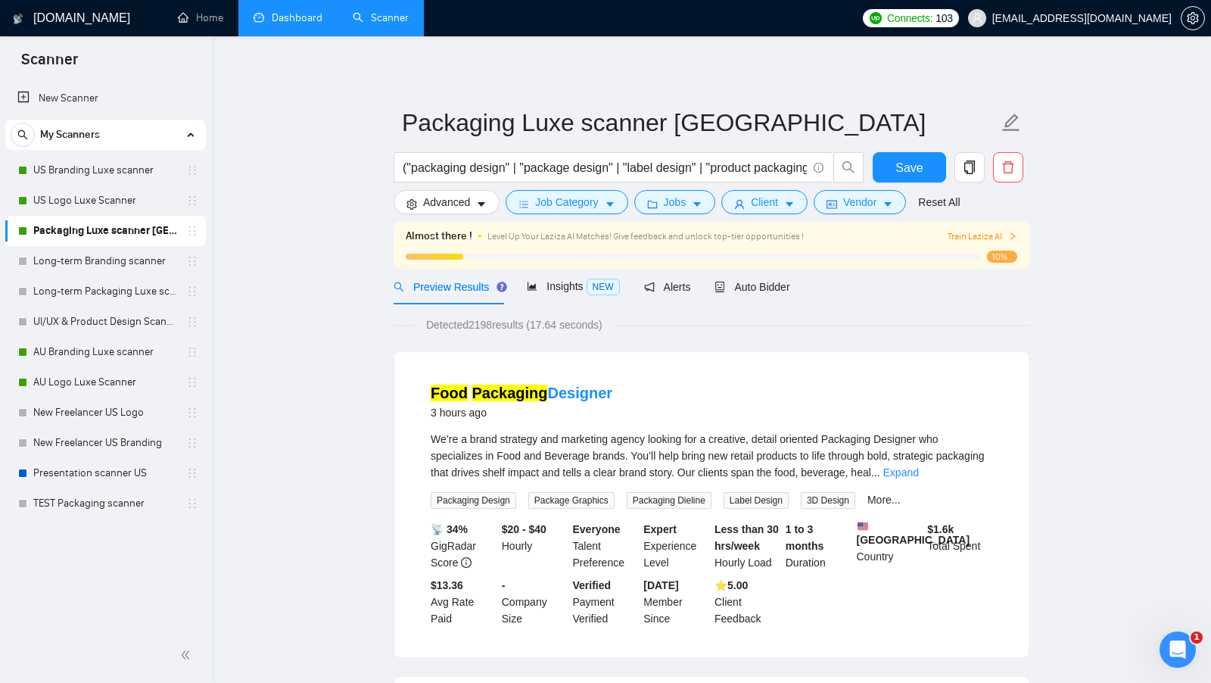
click at [756, 238] on span "Level Up Your Laziza AI Matches! Give feedback and unlock top-tier opportunitie…" at bounding box center [645, 236] width 316 height 11
click at [767, 223] on div "Almost there ! Level Up Your Laziza AI Matches! Give feedback and unlock top-ti…" at bounding box center [712, 245] width 636 height 47
click at [777, 207] on span "Client" at bounding box center [764, 202] width 27 height 17
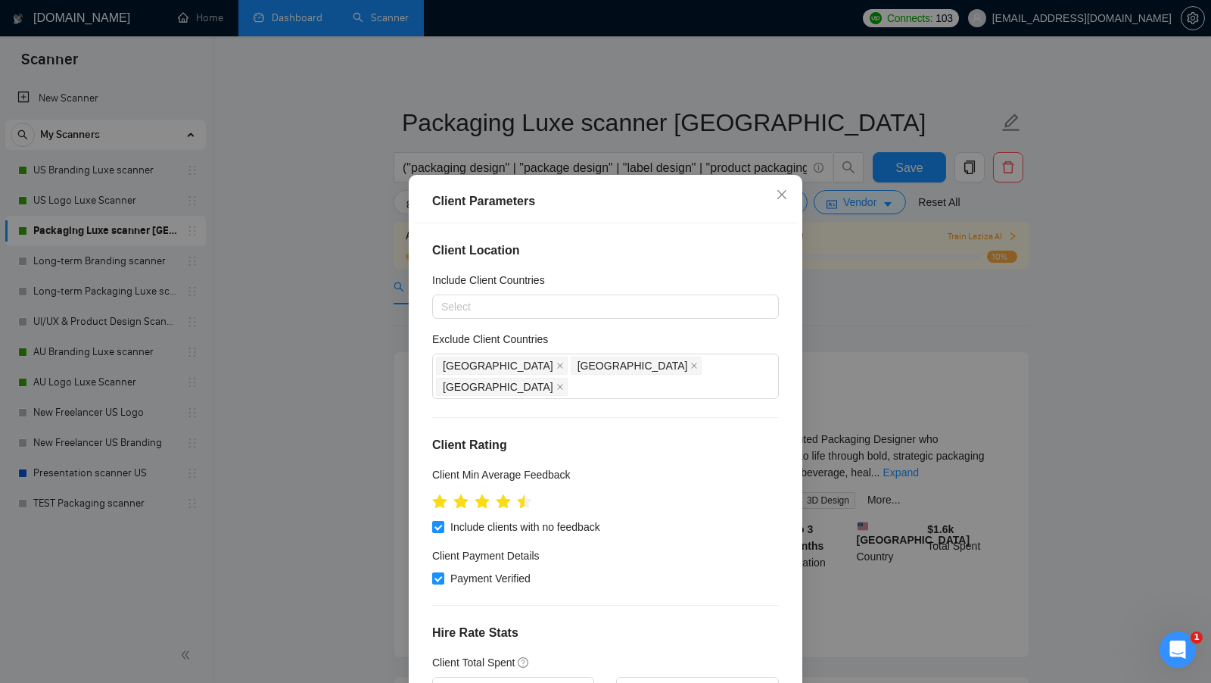
click at [977, 362] on div "Client Parameters Client Location Include Client Countries Select Exclude Clien…" at bounding box center [605, 341] width 1211 height 683
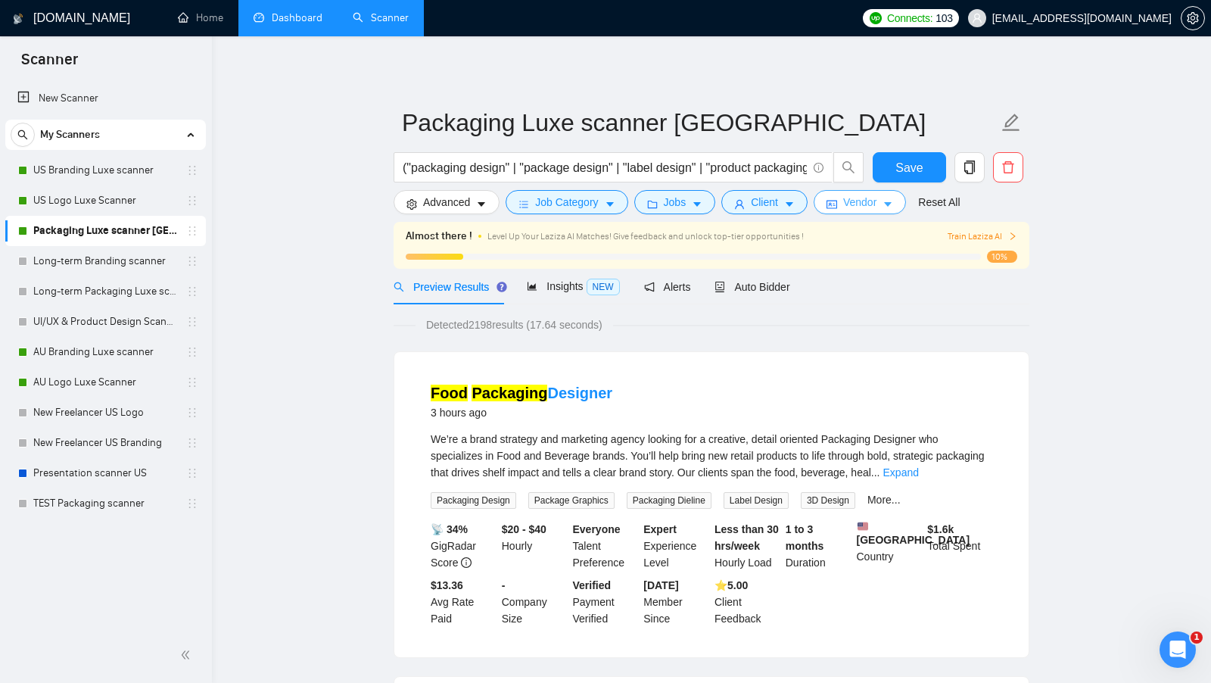
click at [876, 195] on span "Vendor" at bounding box center [859, 202] width 33 height 17
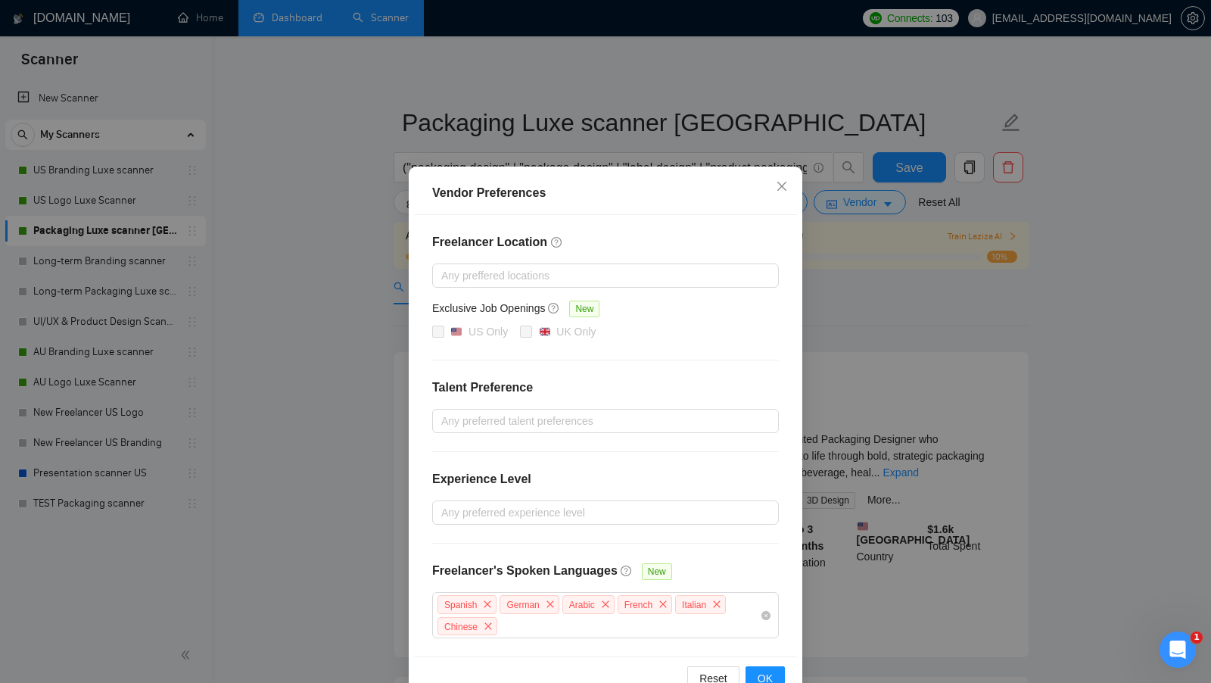
click at [332, 357] on div "Vendor Preferences Freelancer Location Any preffered locations Exclusive Job Op…" at bounding box center [605, 341] width 1211 height 683
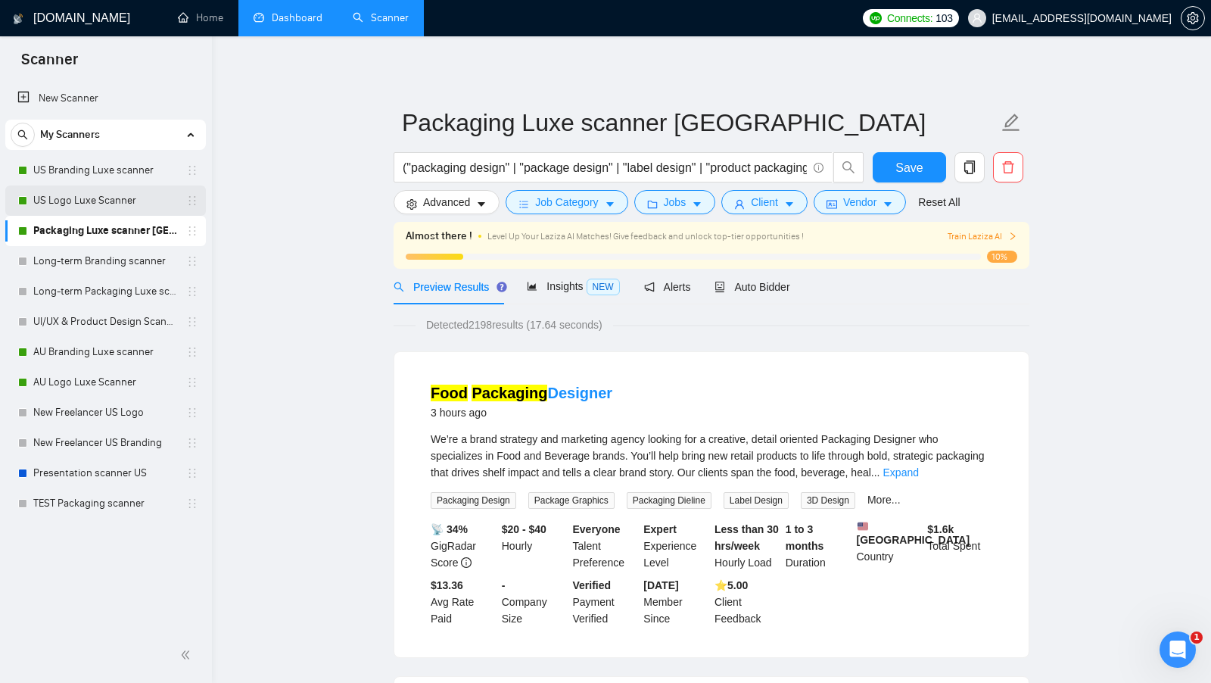
click at [114, 194] on link "US Logo Luxe Scanner" at bounding box center [105, 200] width 144 height 30
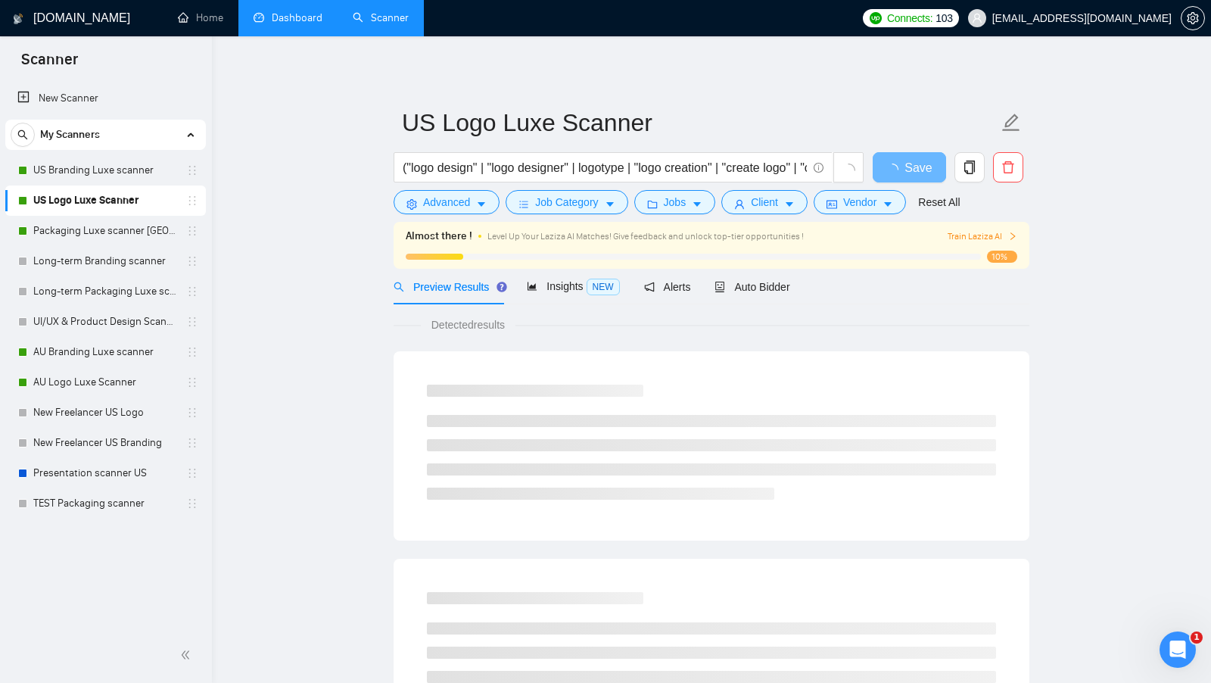
click at [719, 198] on div "Jobs" at bounding box center [675, 202] width 88 height 24
click at [691, 199] on button "Jobs" at bounding box center [675, 202] width 82 height 24
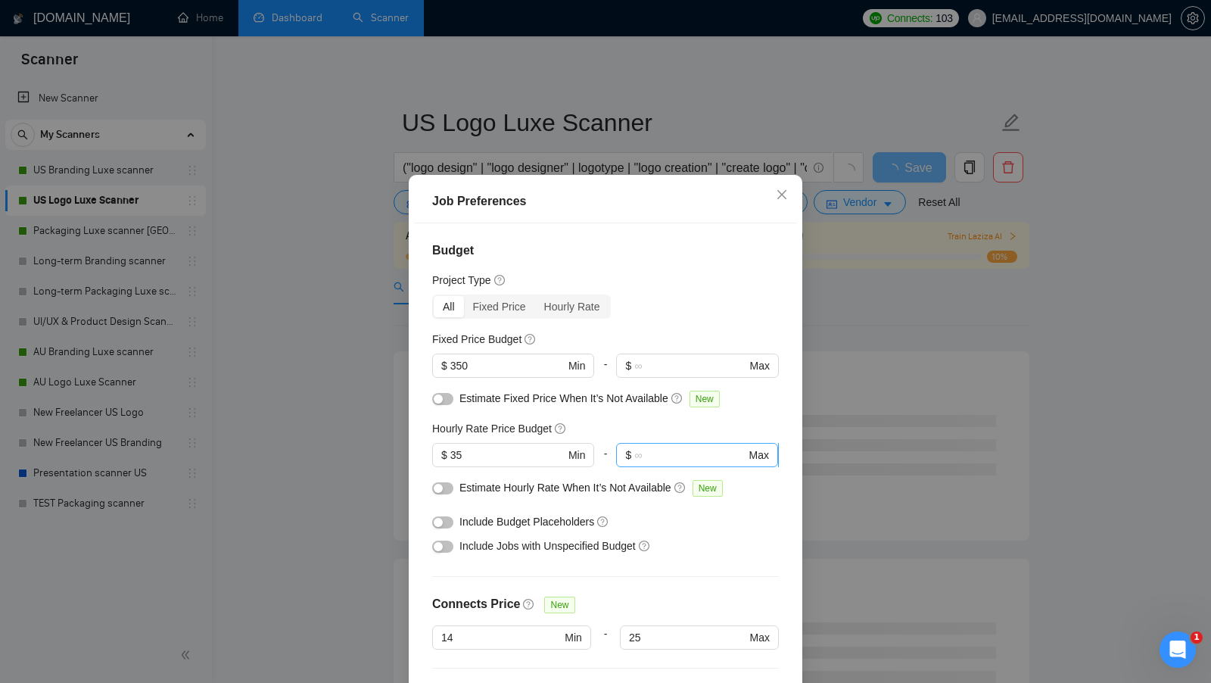
scroll to position [58, 0]
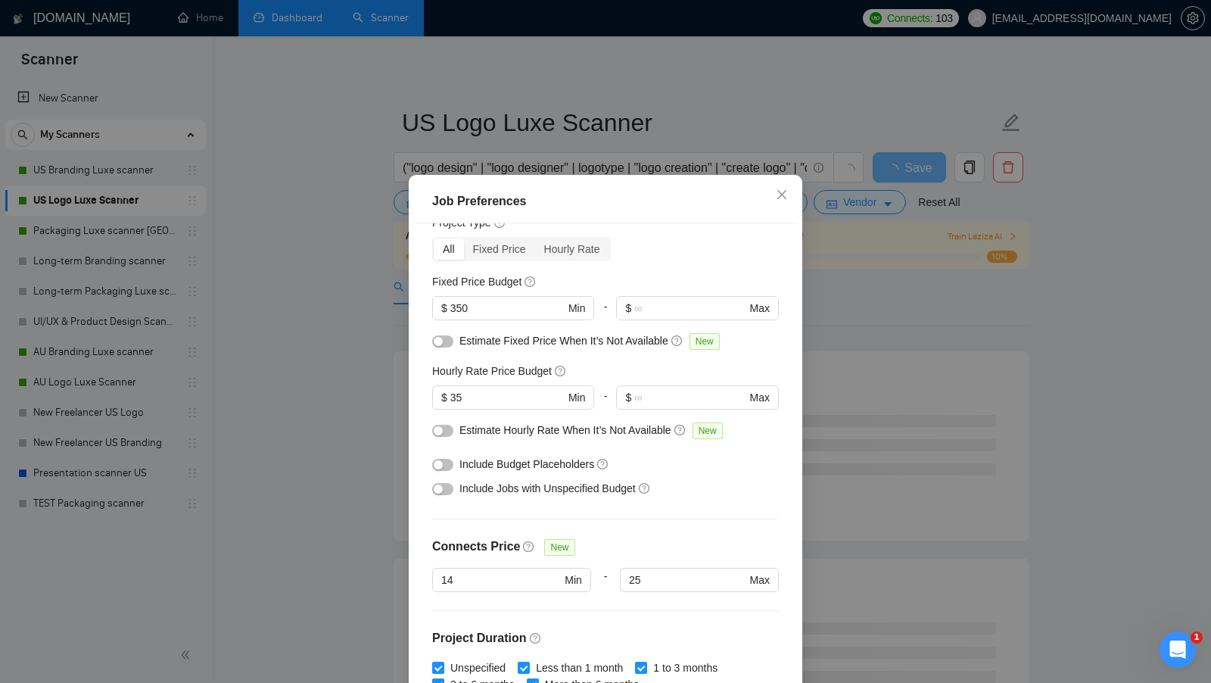
click at [901, 372] on div "Job Preferences Budget Project Type All Fixed Price Hourly Rate Fixed Price Bud…" at bounding box center [605, 341] width 1211 height 683
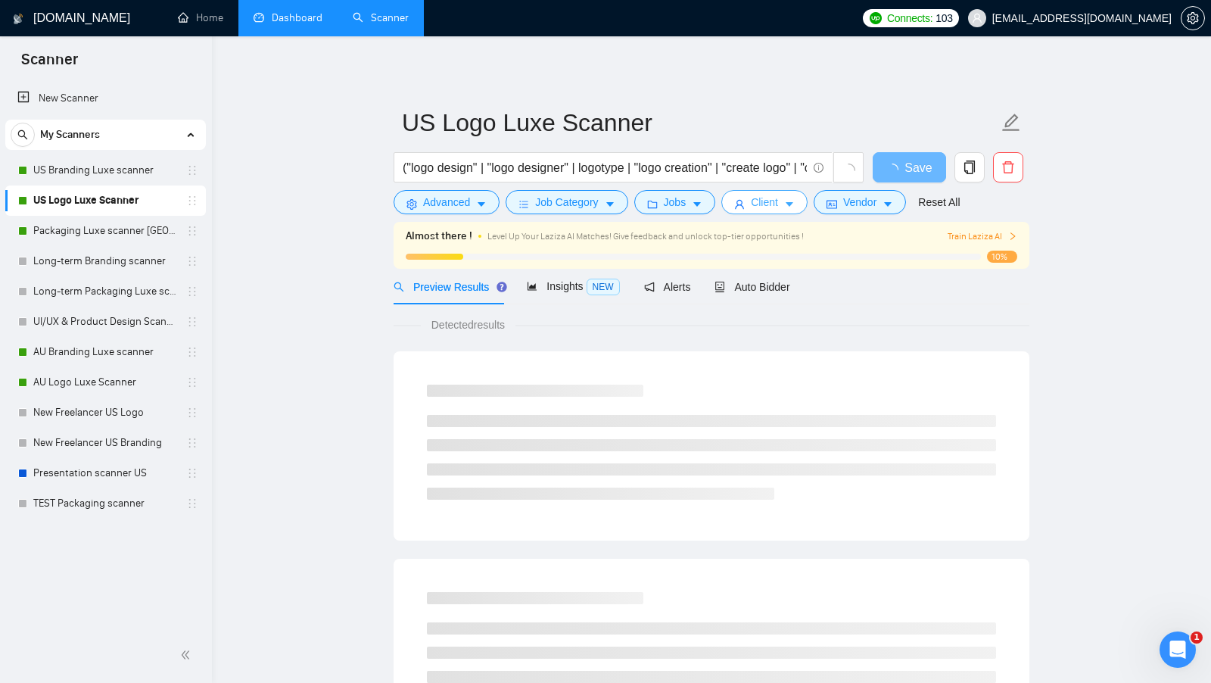
click at [767, 210] on span "Client" at bounding box center [764, 202] width 27 height 17
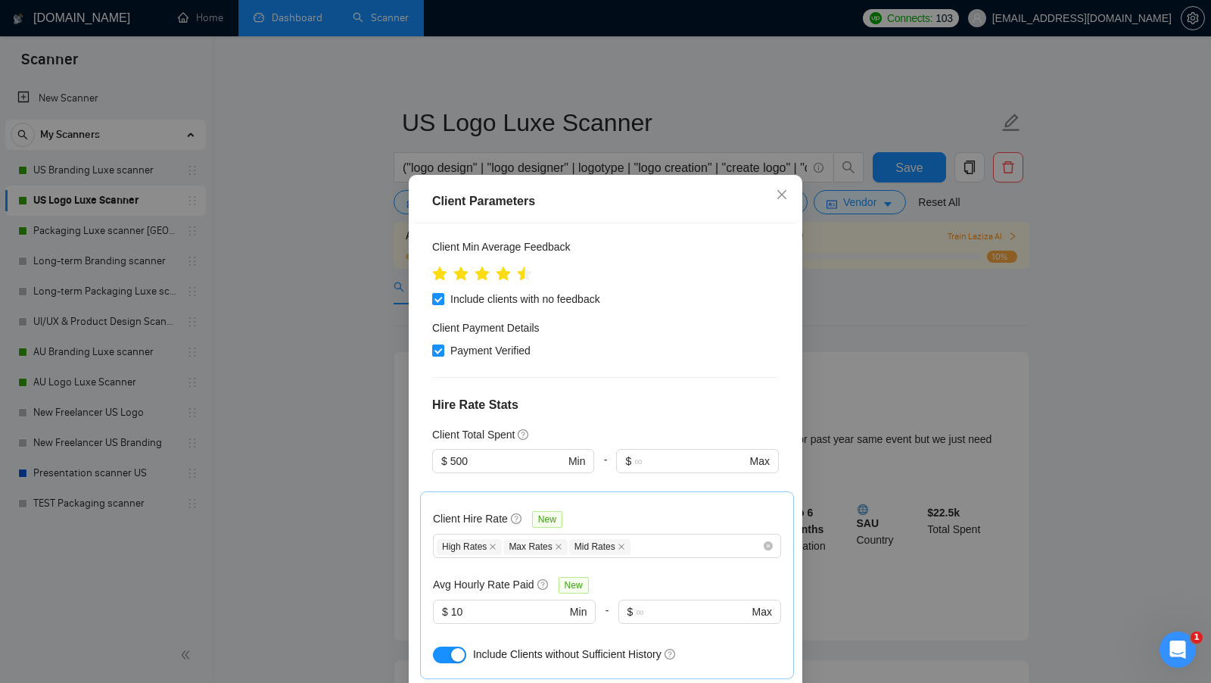
scroll to position [235, 0]
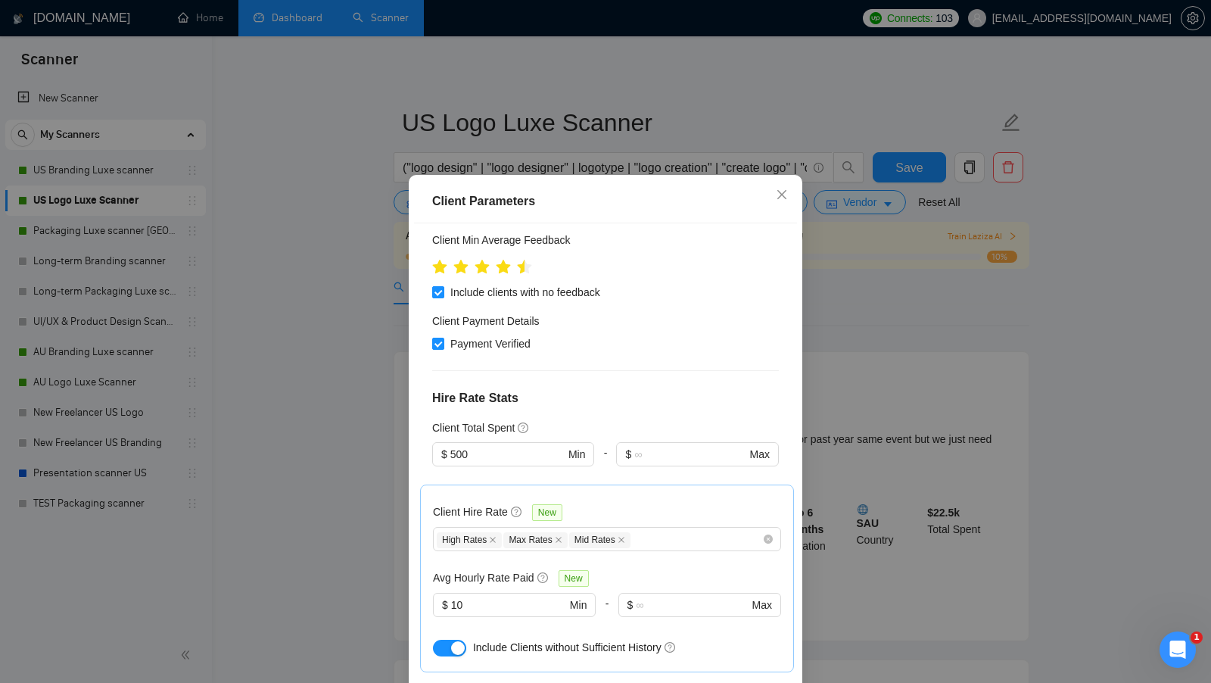
click at [300, 417] on div "Client Parameters Client Location Include Client Countries Select Exclude Clien…" at bounding box center [605, 341] width 1211 height 683
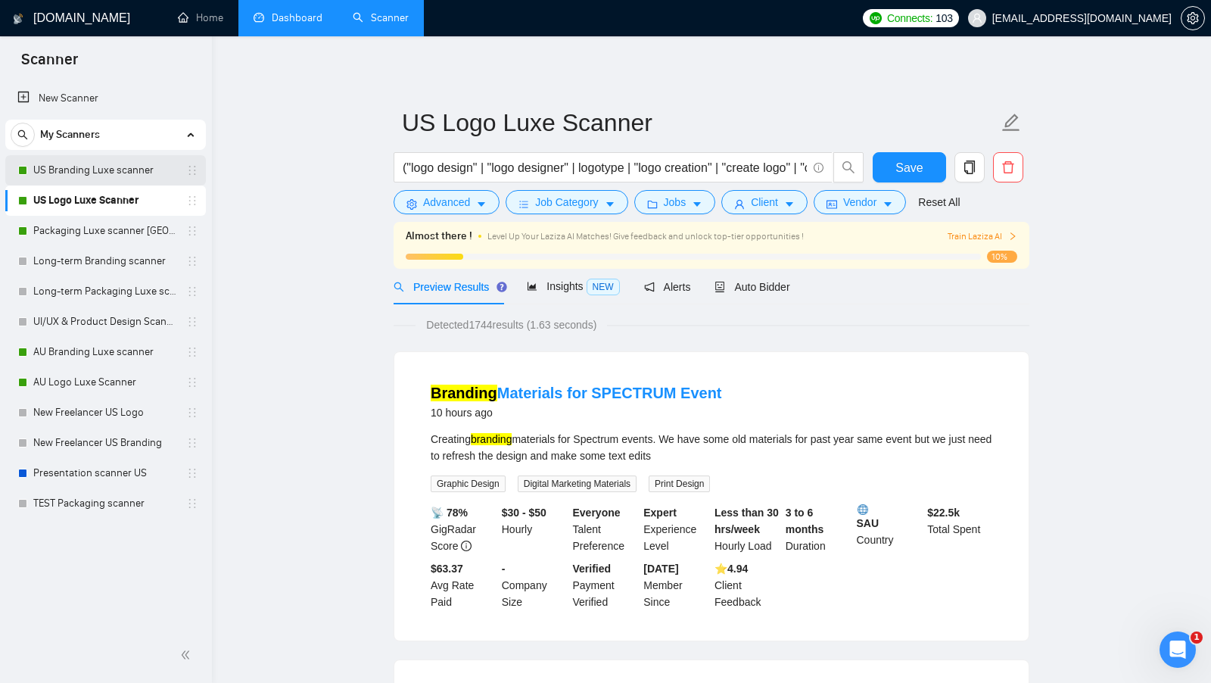
click at [100, 183] on link "US Branding Luxe scanner" at bounding box center [105, 170] width 144 height 30
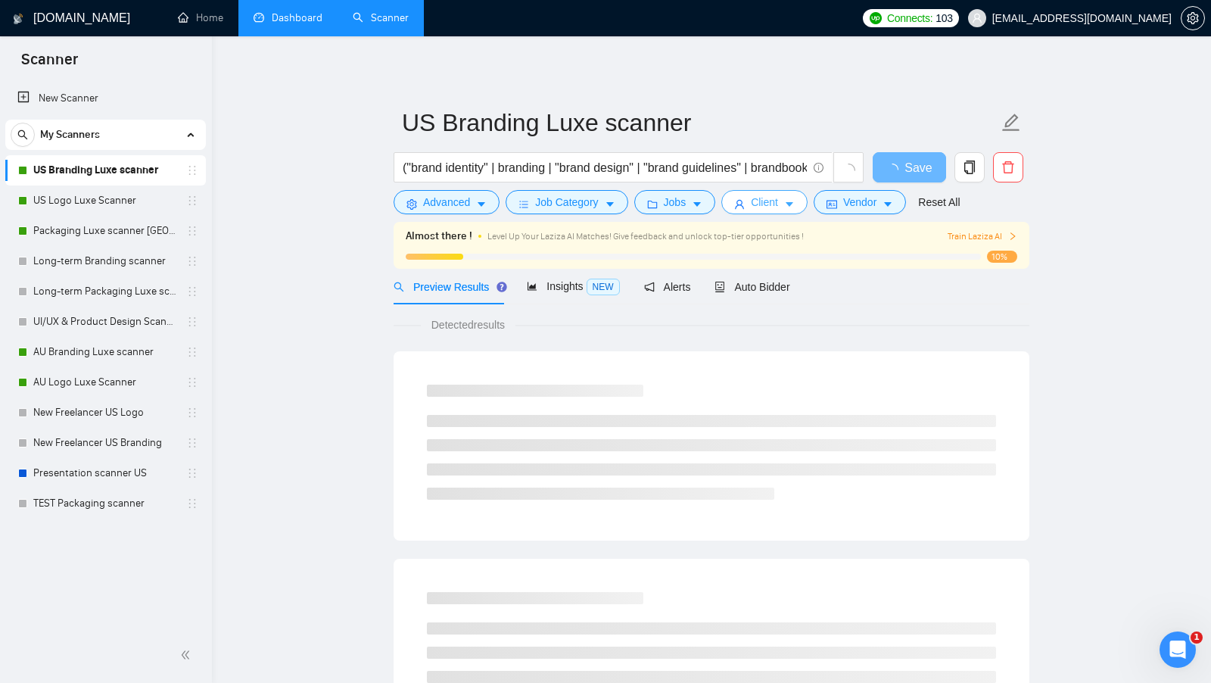
click at [727, 198] on button "Client" at bounding box center [764, 202] width 86 height 24
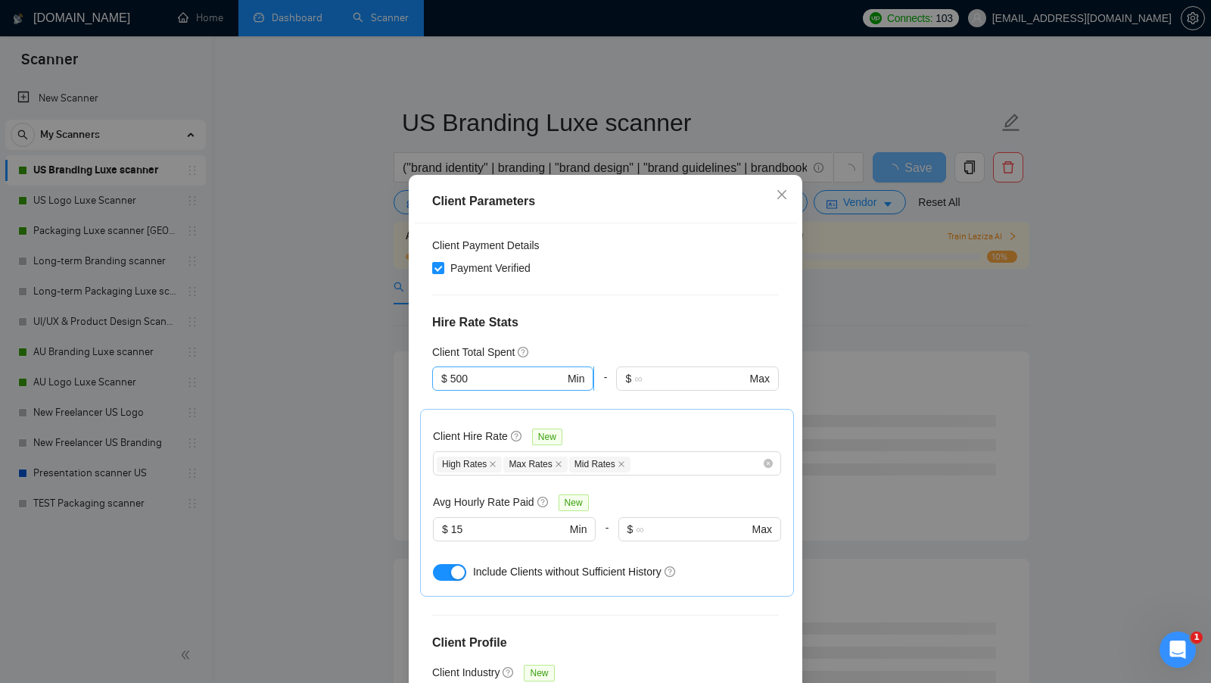
scroll to position [389, 0]
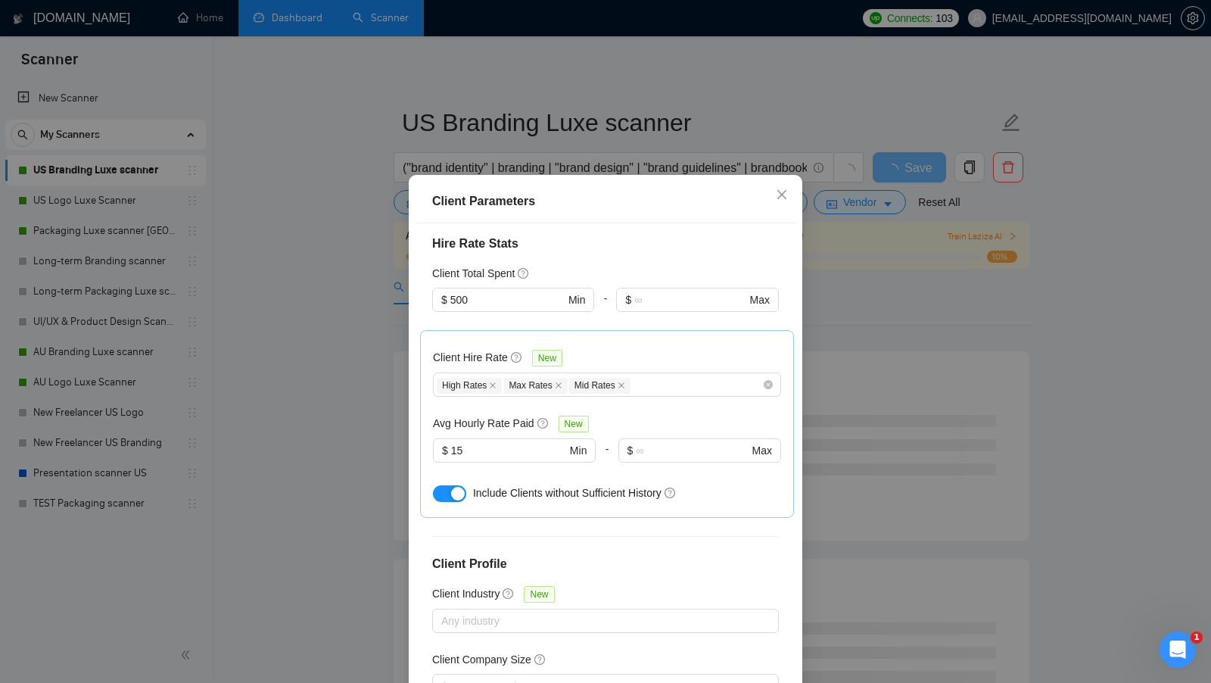
click at [335, 431] on div "Client Parameters Client Location Include Client Countries Select Exclude Clien…" at bounding box center [605, 341] width 1211 height 683
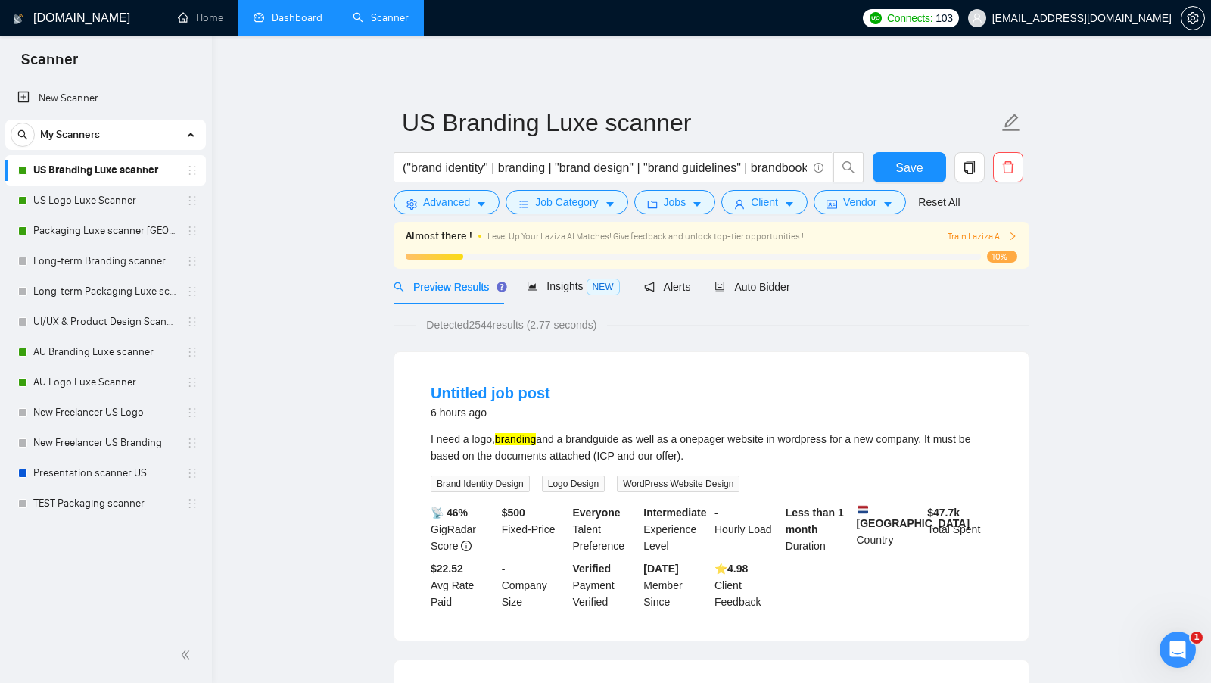
click at [597, 326] on span "Detected 2544 results (2.77 seconds)" at bounding box center [510, 324] width 191 height 17
click at [698, 326] on div "Detected 2544 results (2.77 seconds)" at bounding box center [712, 324] width 636 height 17
